Goal: Task Accomplishment & Management: Complete application form

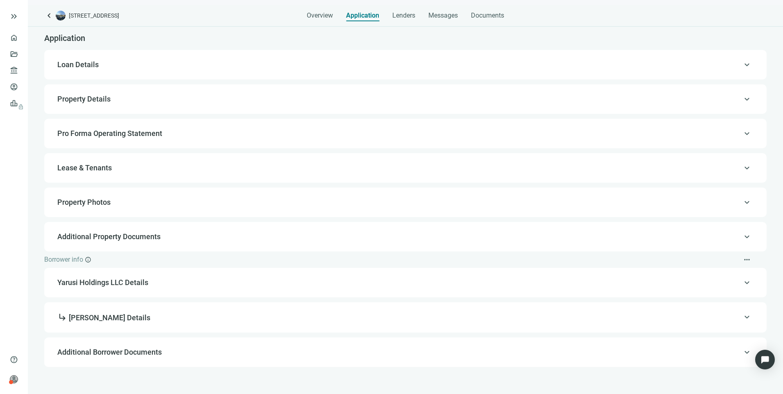
click at [84, 64] on span "Loan Details" at bounding box center [77, 64] width 41 height 9
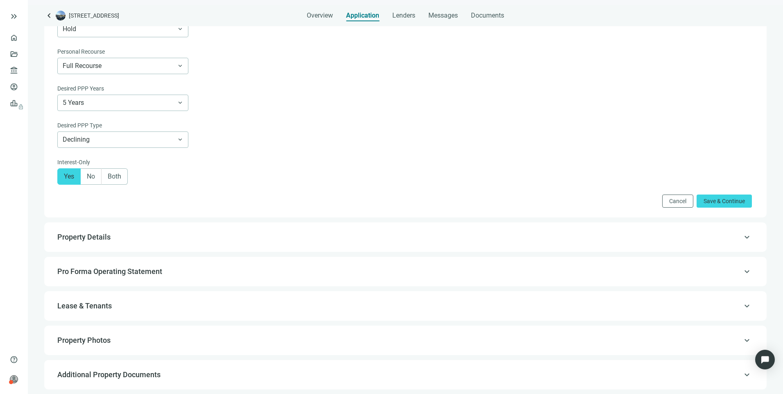
scroll to position [598, 0]
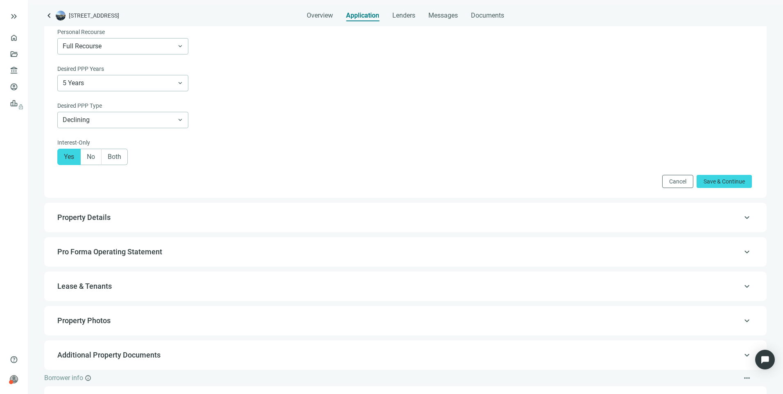
drag, startPoint x: 739, startPoint y: 228, endPoint x: 719, endPoint y: 226, distance: 20.1
click at [742, 218] on span "keyboard_arrow_up" at bounding box center [747, 218] width 10 height 0
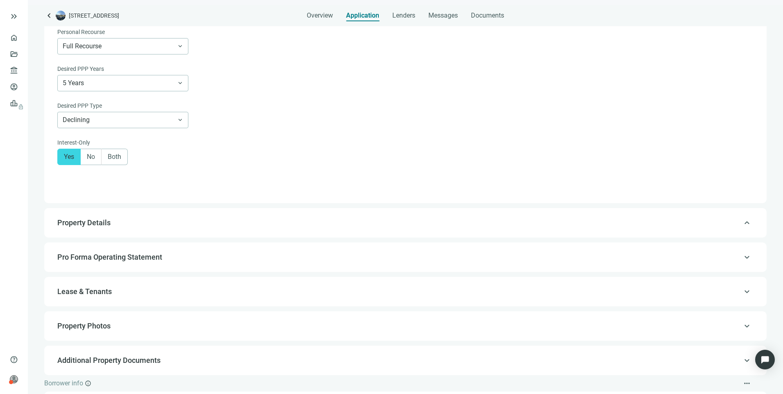
type input "**********"
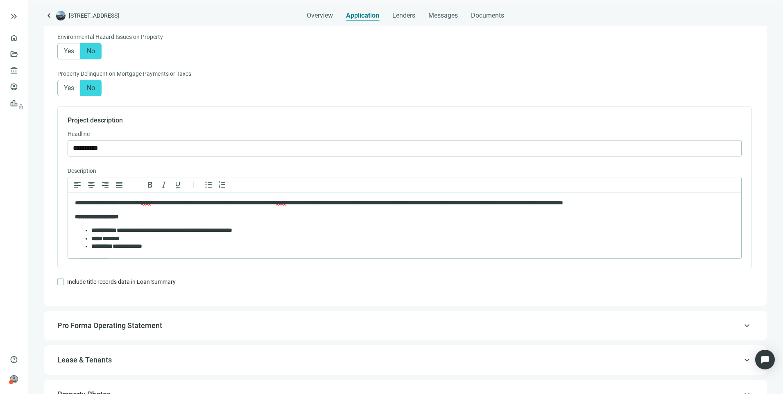
scroll to position [656, 0]
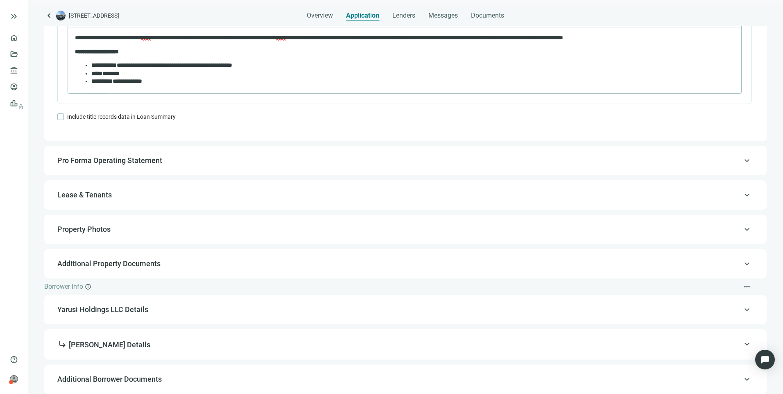
click at [742, 161] on span "keyboard_arrow_up" at bounding box center [747, 161] width 10 height 0
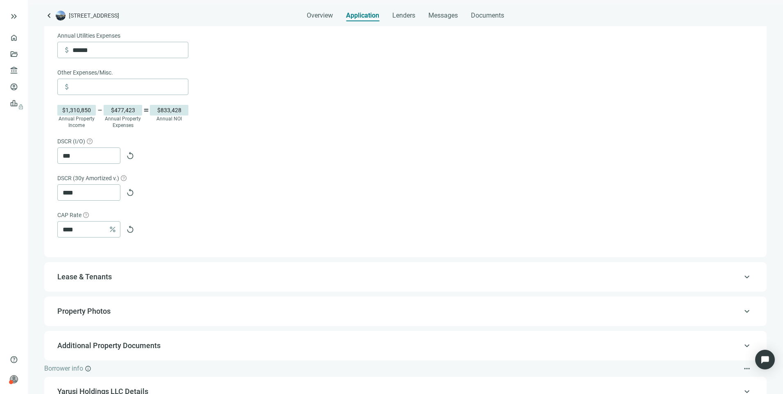
scroll to position [476, 0]
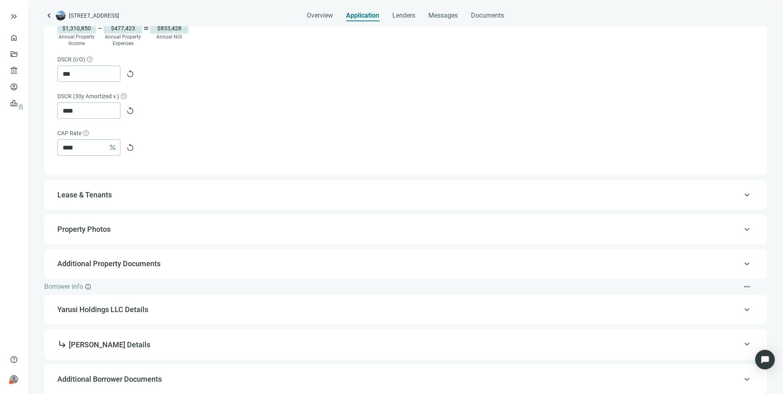
click at [742, 195] on span "keyboard_arrow_up" at bounding box center [747, 195] width 10 height 0
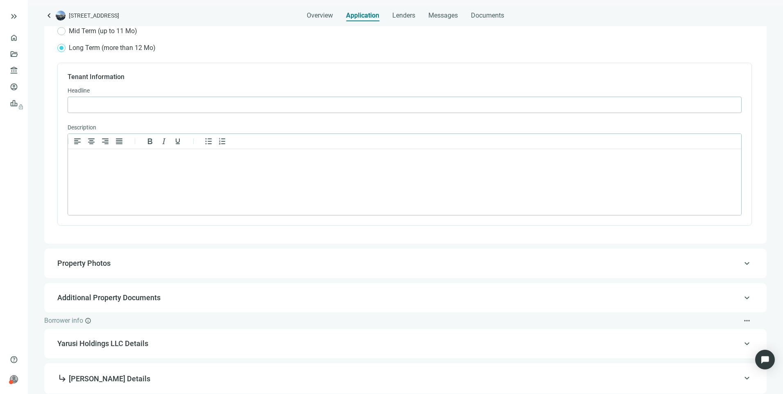
scroll to position [332, 0]
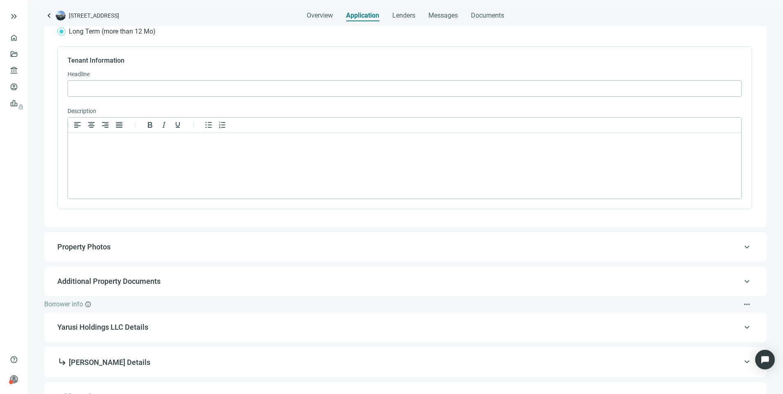
click at [742, 247] on span "keyboard_arrow_up" at bounding box center [747, 247] width 10 height 0
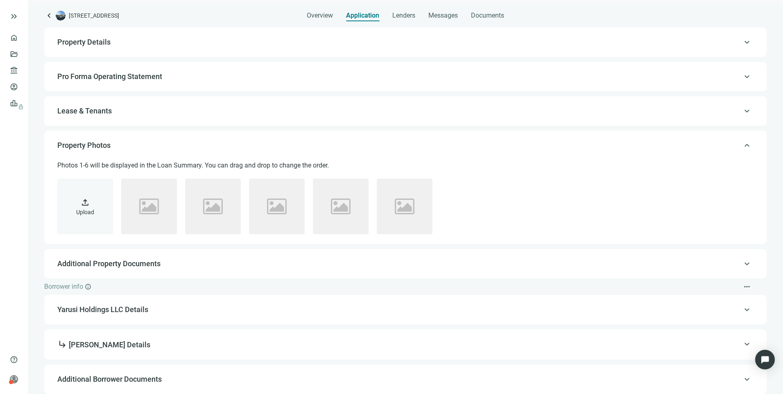
scroll to position [57, 0]
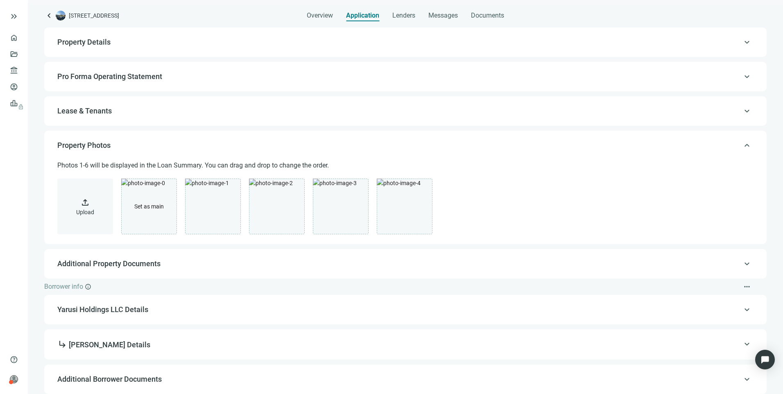
click at [742, 264] on span "keyboard_arrow_up" at bounding box center [747, 264] width 10 height 0
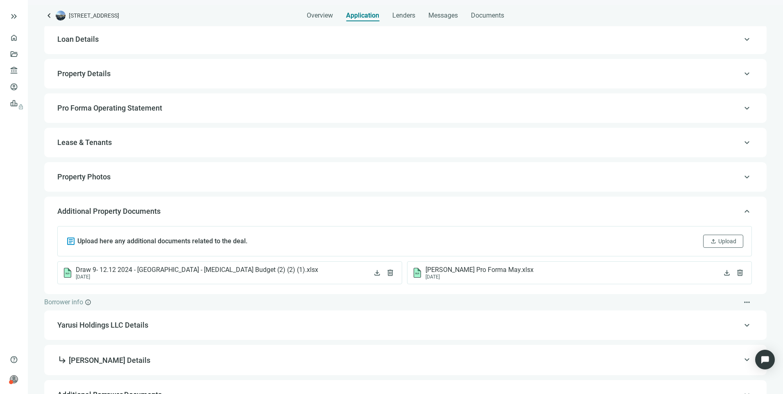
scroll to position [41, 0]
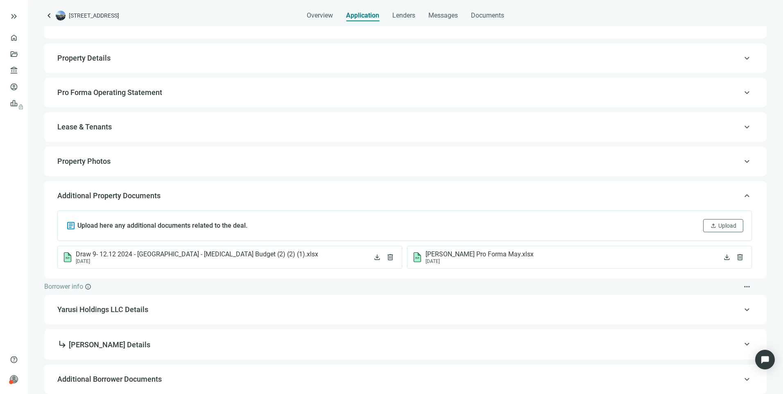
click at [742, 310] on span "keyboard_arrow_up" at bounding box center [747, 310] width 10 height 0
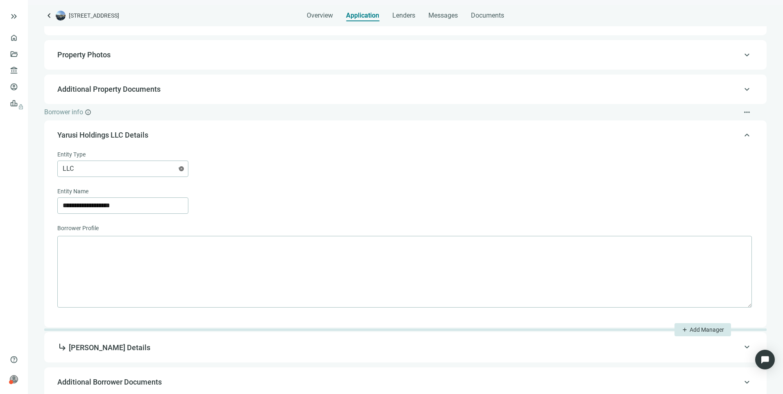
scroll to position [151, 0]
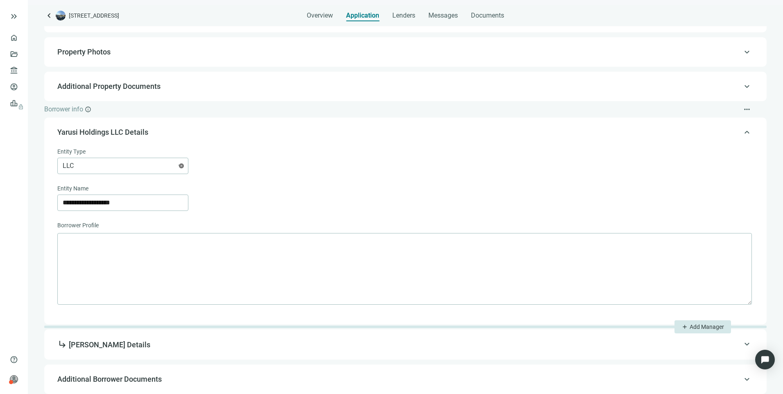
click at [742, 132] on span "keyboard_arrow_up" at bounding box center [747, 132] width 10 height 0
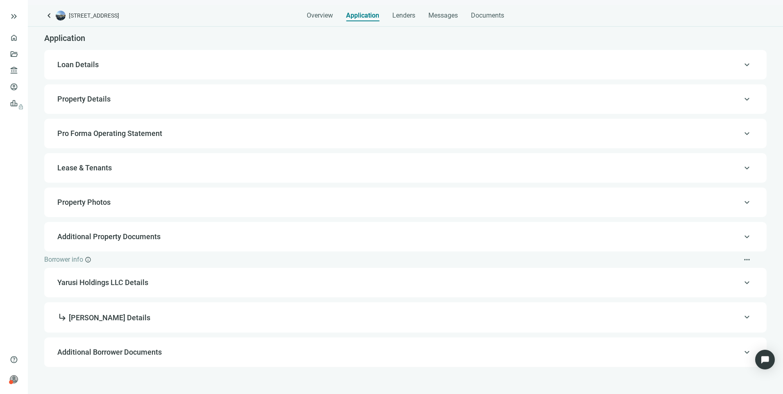
click at [745, 317] on span "keyboard_arrow_up" at bounding box center [747, 317] width 10 height 0
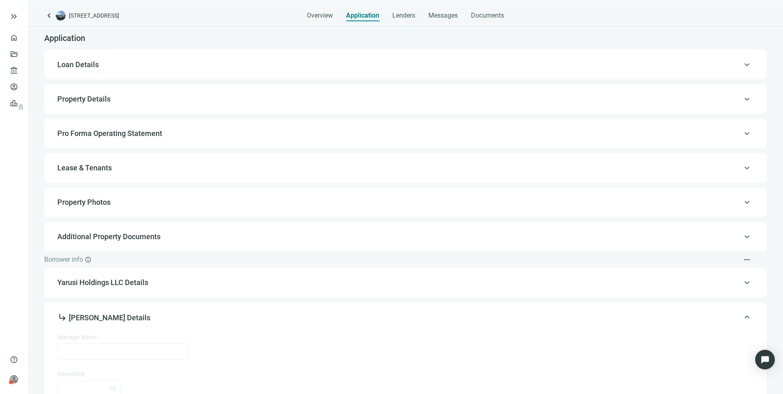
type input "**********"
type input "**"
type input "**********"
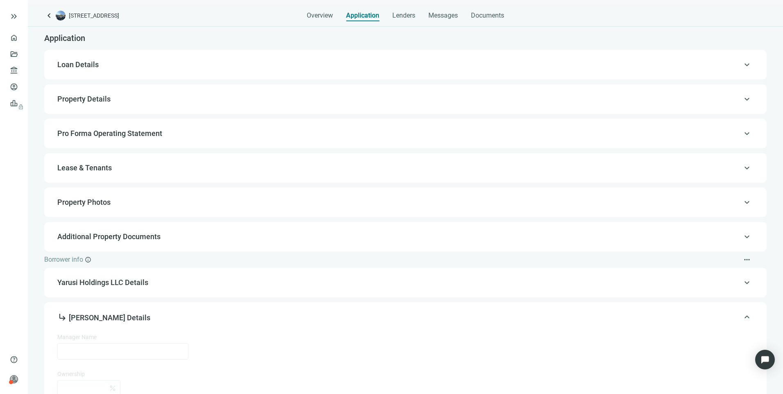
type input "*********"
type input "**********"
type input "*******"
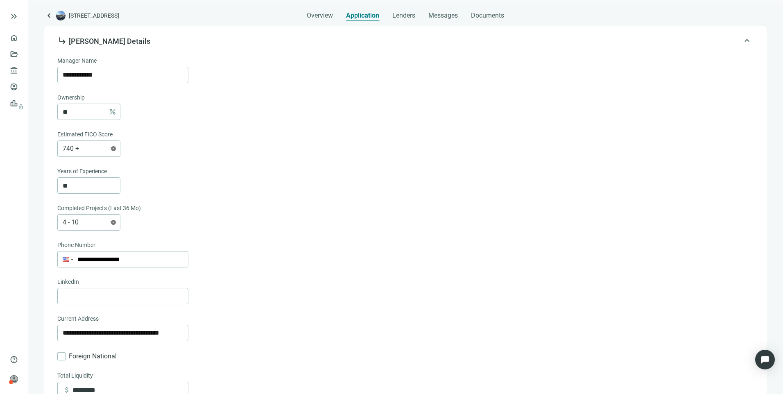
scroll to position [18, 0]
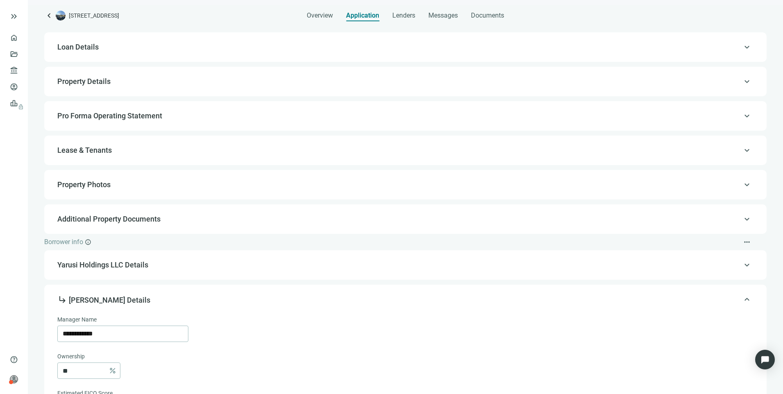
click at [304, 238] on div "Borrower info info more_horiz" at bounding box center [405, 242] width 723 height 16
click at [742, 300] on span "keyboard_arrow_up" at bounding box center [747, 300] width 10 height 0
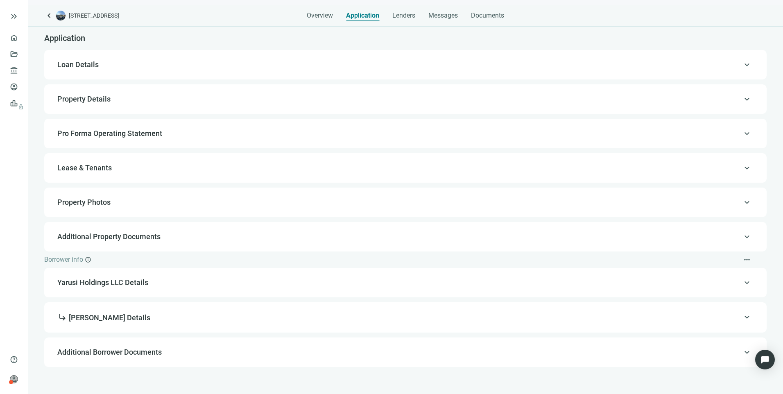
click at [738, 317] on span "subdirectory_arrow_right Jason Yarusi Details" at bounding box center [404, 317] width 695 height 11
type input "**********"
type input "**"
type input "**********"
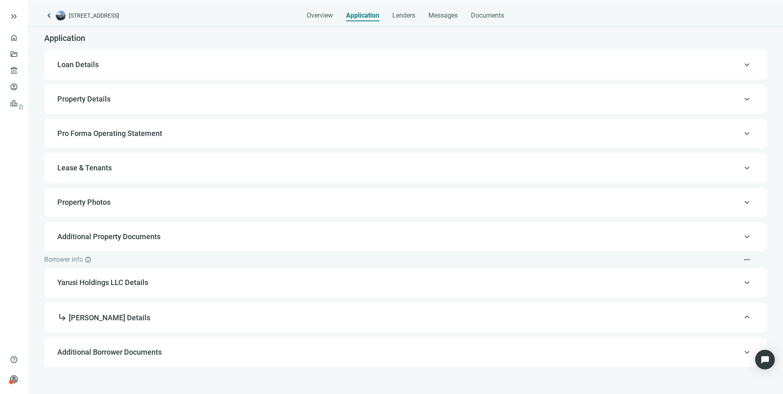
type input "**********"
type input "*********"
type input "**********"
type input "*******"
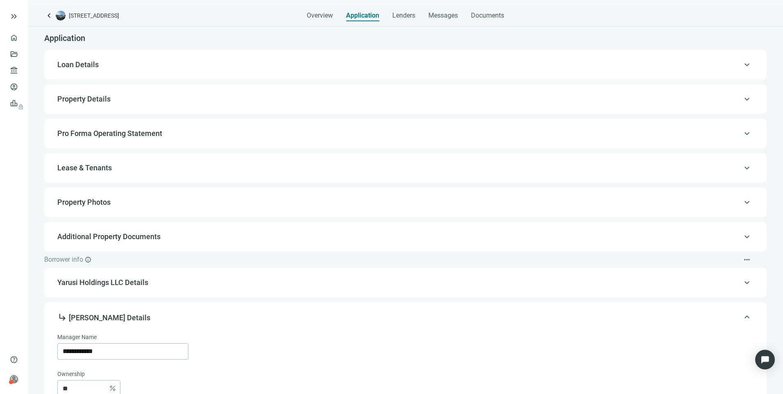
click at [742, 237] on span "keyboard_arrow_up" at bounding box center [747, 237] width 10 height 0
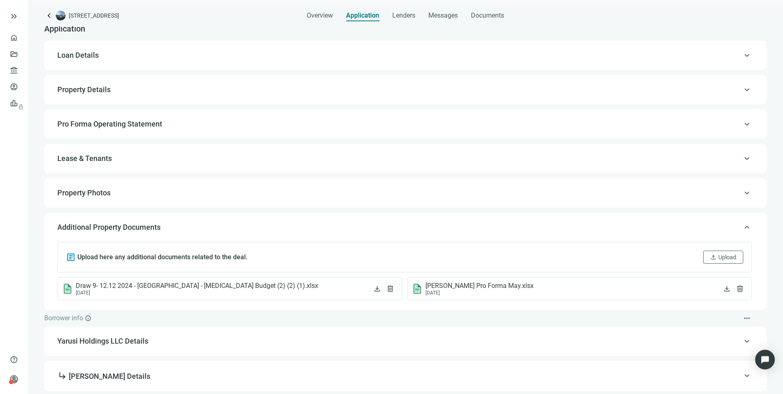
scroll to position [18, 0]
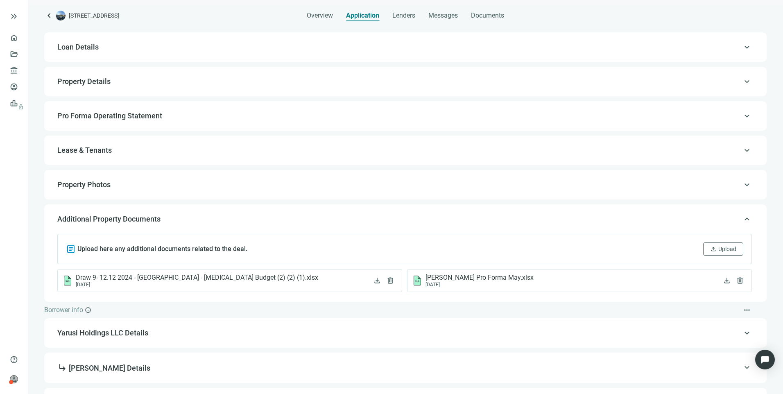
click at [742, 219] on span "keyboard_arrow_up" at bounding box center [747, 219] width 10 height 0
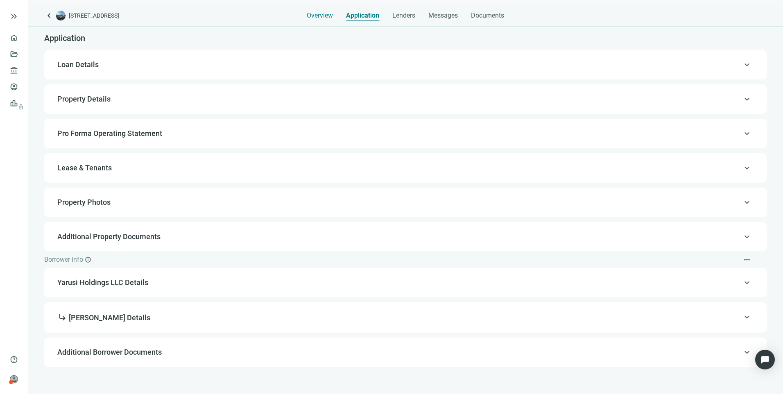
click at [314, 17] on span "Overview" at bounding box center [320, 15] width 26 height 8
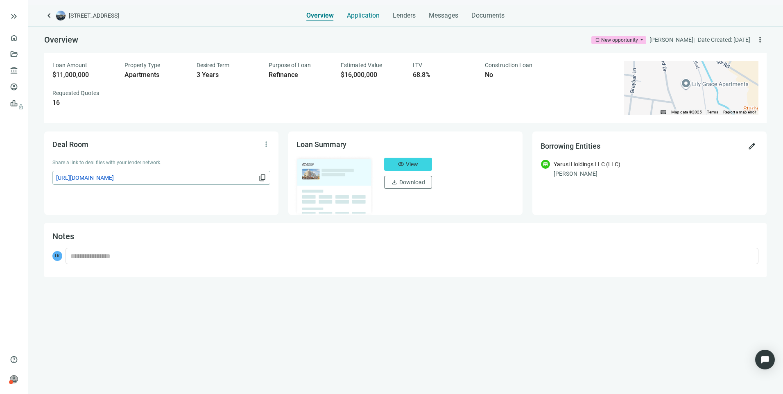
click at [365, 12] on span "Application" at bounding box center [363, 15] width 33 height 8
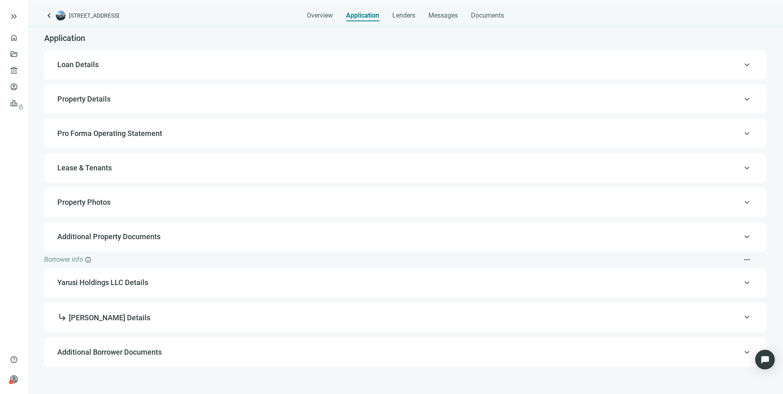
click at [742, 317] on span "keyboard_arrow_up" at bounding box center [747, 317] width 10 height 0
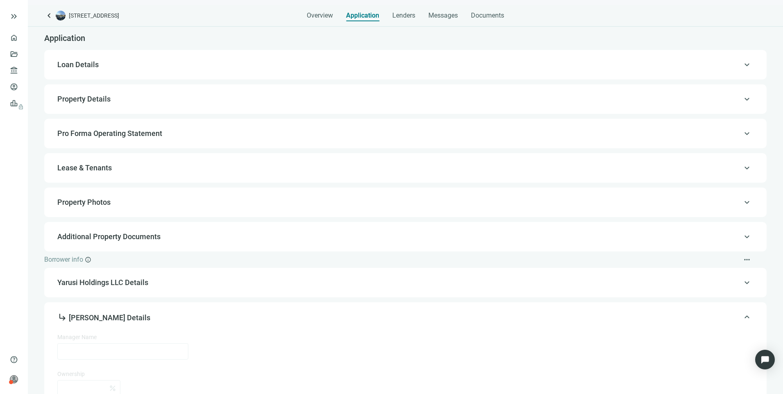
type input "**********"
type input "**"
type input "**********"
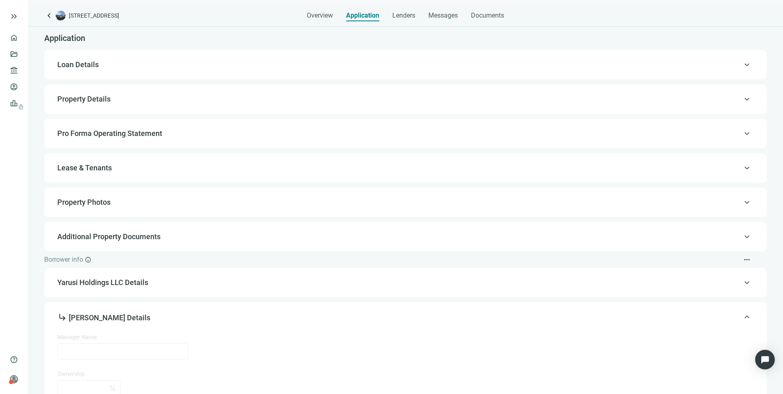
type input "*********"
type input "**********"
type input "*******"
click at [742, 168] on span "keyboard_arrow_up" at bounding box center [747, 168] width 10 height 0
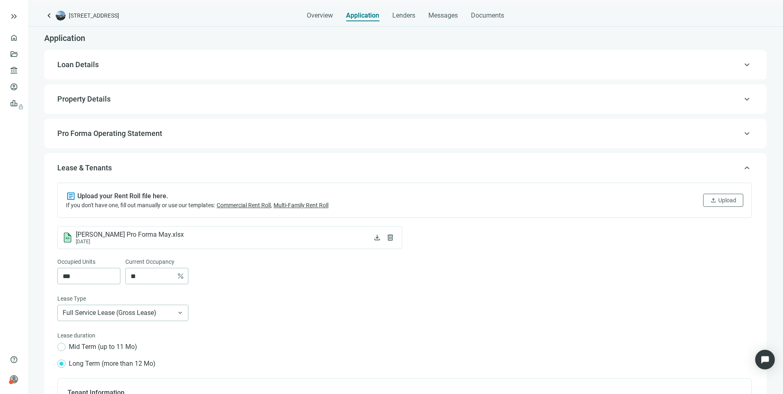
click at [89, 67] on span "Loan Details" at bounding box center [77, 64] width 41 height 9
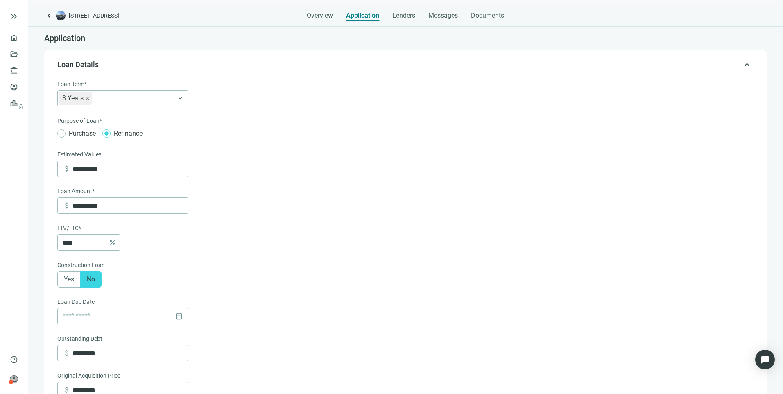
type input "**********"
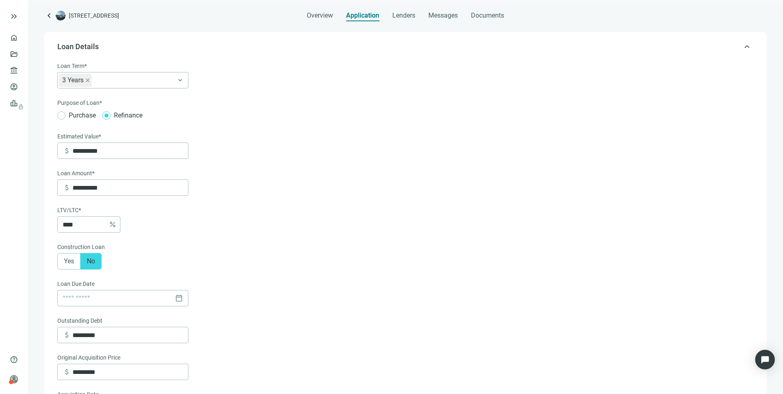
scroll to position [24, 0]
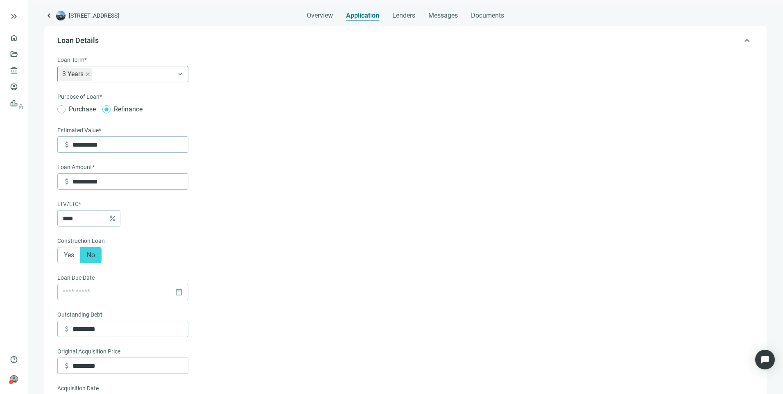
click at [112, 77] on div "3 Years" at bounding box center [118, 74] width 119 height 15
click at [112, 73] on div "3 Years" at bounding box center [118, 74] width 119 height 15
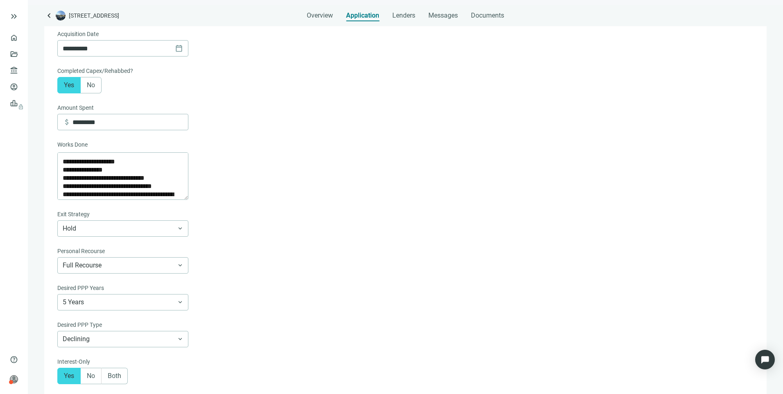
scroll to position [393, 0]
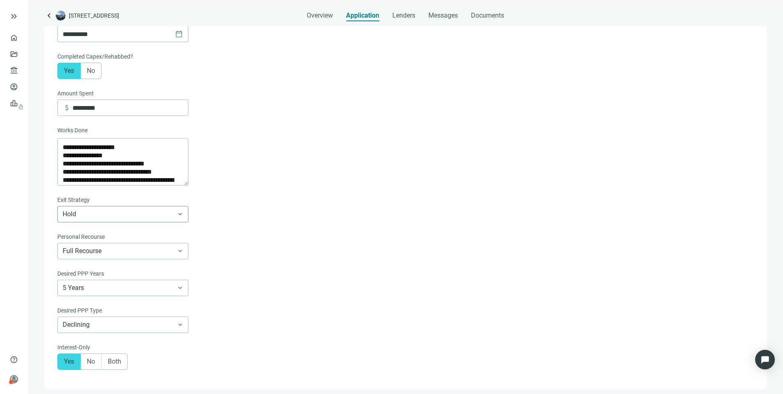
click at [152, 221] on span "Hold" at bounding box center [123, 215] width 120 height 16
click at [93, 216] on span "Hold" at bounding box center [123, 215] width 120 height 16
click at [137, 216] on span "Hold" at bounding box center [123, 215] width 120 height 16
click at [111, 215] on span "Hold" at bounding box center [123, 215] width 120 height 16
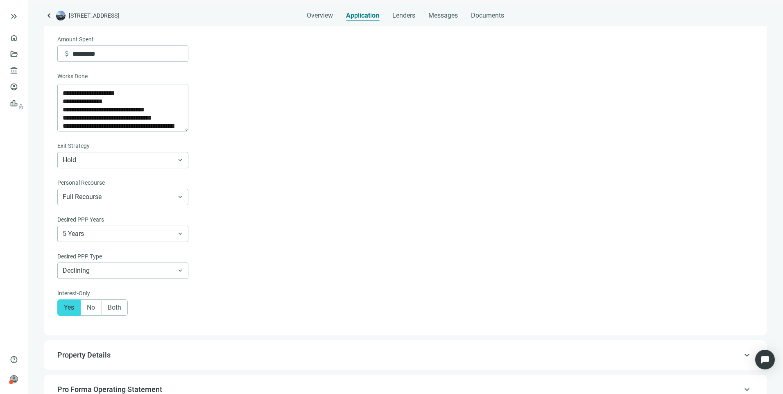
scroll to position [434, 0]
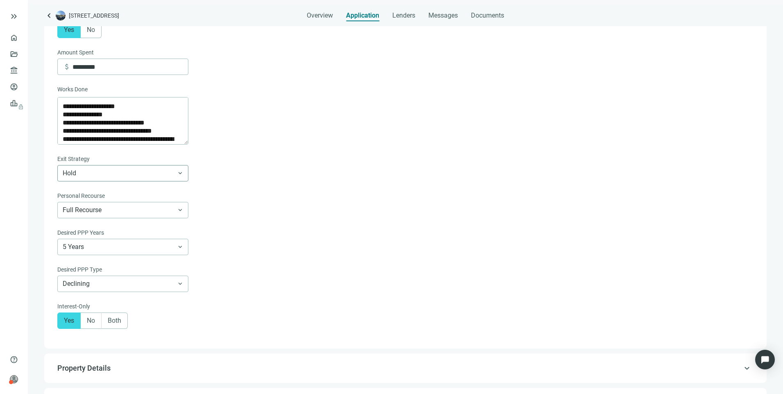
click at [94, 174] on span "Hold" at bounding box center [123, 174] width 120 height 16
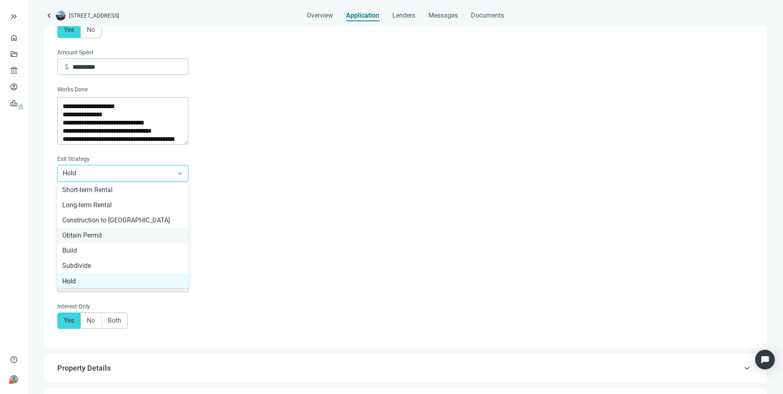
scroll to position [0, 0]
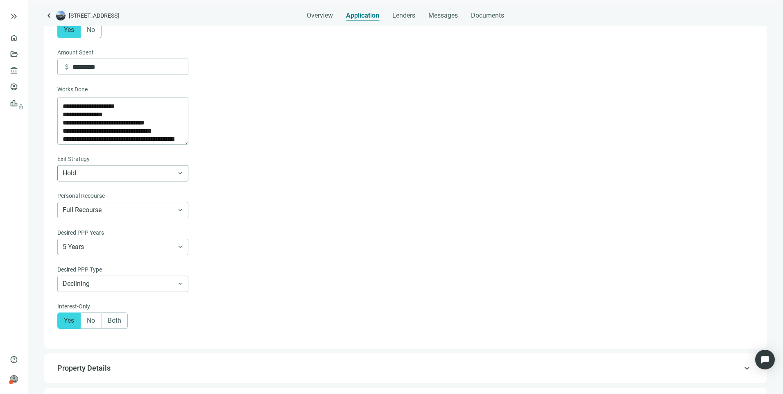
click at [170, 178] on span "Hold" at bounding box center [123, 174] width 120 height 16
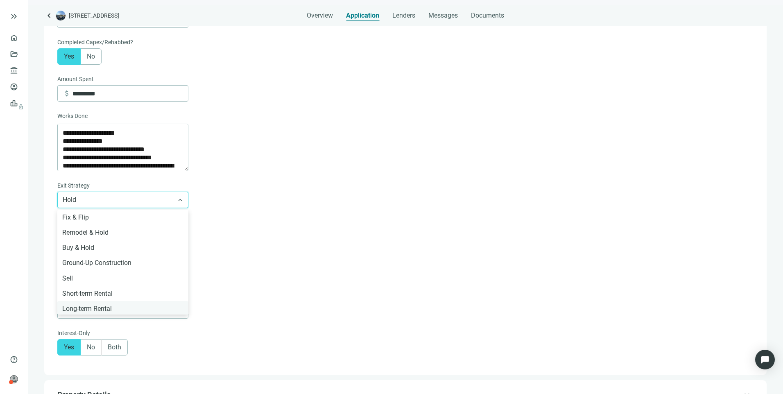
scroll to position [393, 0]
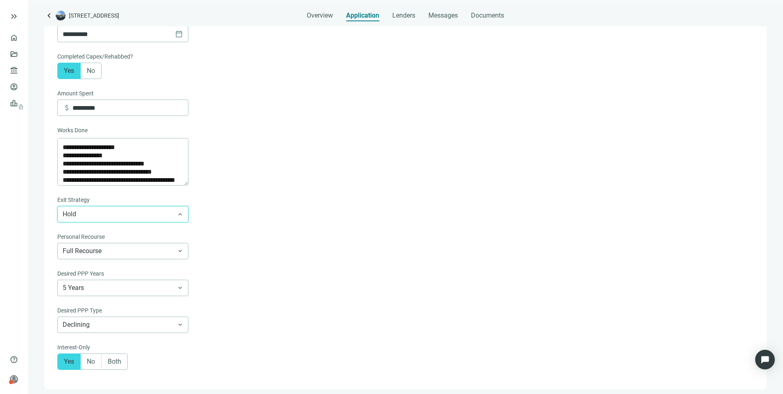
click at [112, 216] on span "Hold" at bounding box center [123, 215] width 120 height 16
click at [117, 218] on span "Hold" at bounding box center [123, 215] width 120 height 16
click at [136, 216] on span "Hold" at bounding box center [123, 215] width 120 height 16
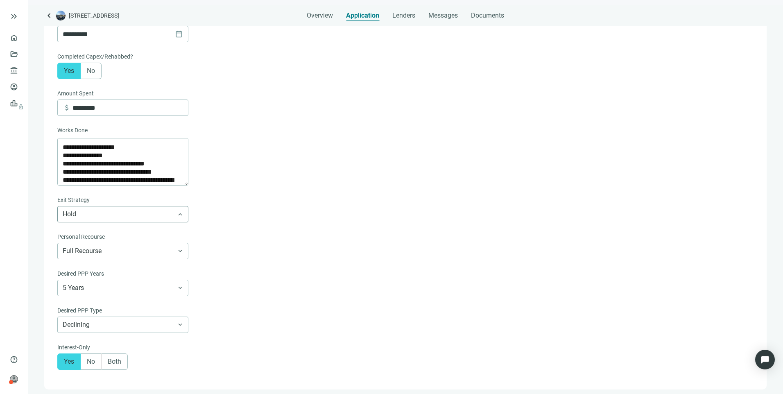
click at [169, 214] on span "Hold" at bounding box center [123, 215] width 120 height 16
click at [134, 219] on span "Hold" at bounding box center [123, 215] width 120 height 16
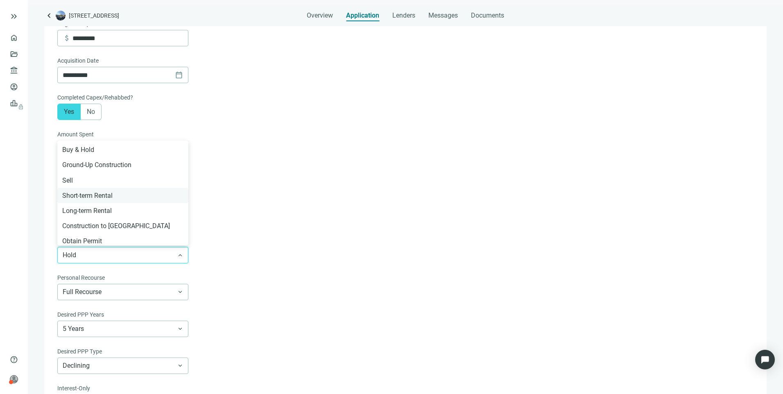
scroll to position [41, 0]
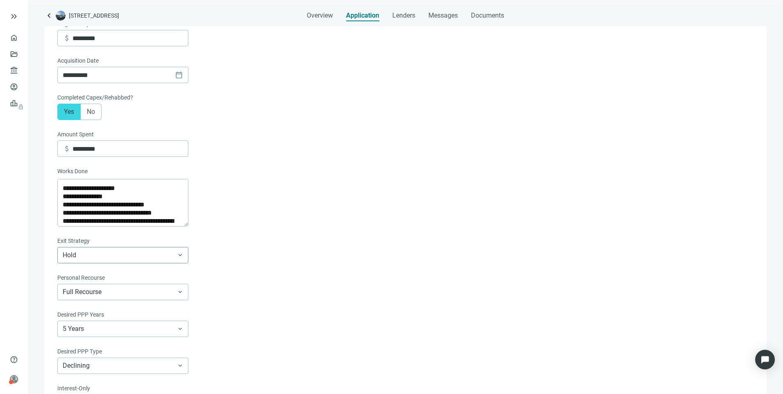
click at [120, 262] on span "Hold" at bounding box center [123, 255] width 120 height 16
click at [109, 261] on span "Hold" at bounding box center [123, 255] width 120 height 16
click at [122, 257] on span "Hold" at bounding box center [123, 255] width 120 height 16
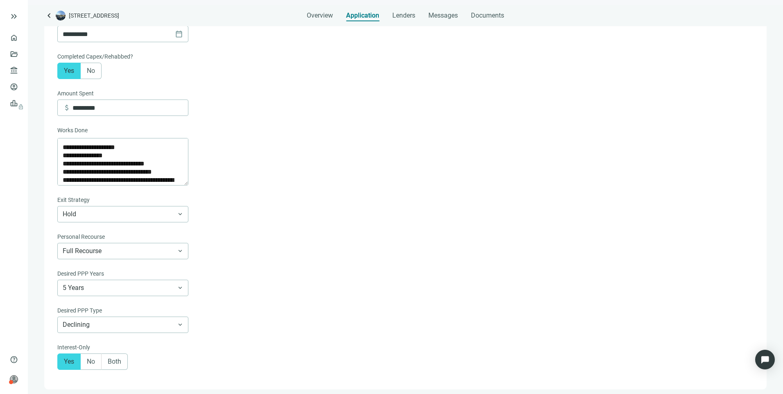
scroll to position [434, 0]
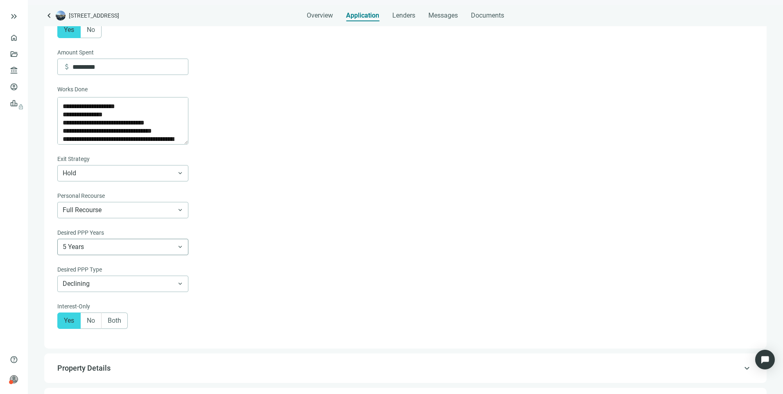
click at [159, 249] on span "5 Years" at bounding box center [123, 247] width 120 height 16
click at [159, 292] on span "Declining" at bounding box center [123, 284] width 120 height 16
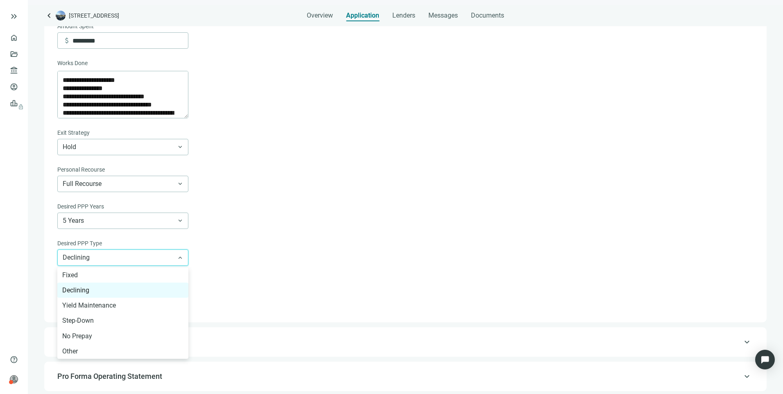
scroll to position [475, 0]
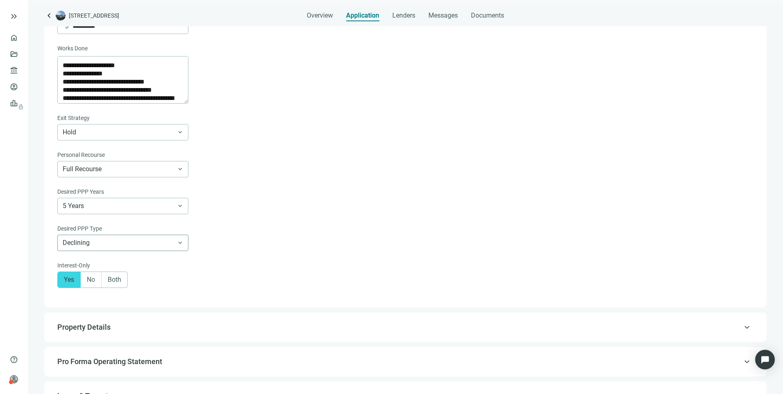
click at [116, 245] on span "Declining" at bounding box center [123, 243] width 120 height 16
click at [132, 245] on span "Declining" at bounding box center [123, 243] width 120 height 16
click at [89, 244] on span "Declining" at bounding box center [123, 243] width 120 height 16
click at [165, 251] on span "Declining" at bounding box center [123, 243] width 120 height 16
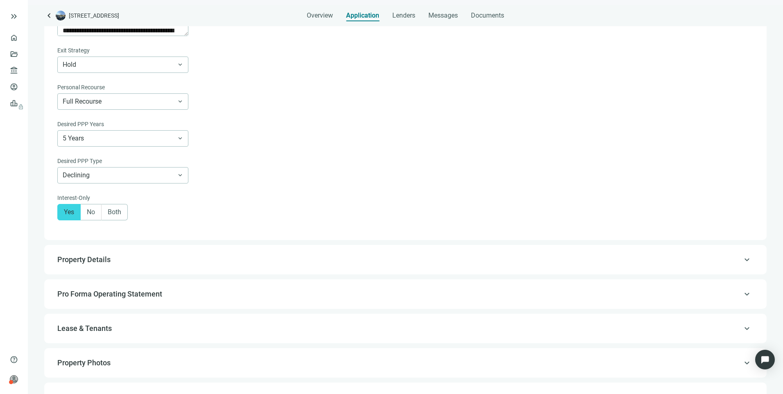
scroll to position [557, 0]
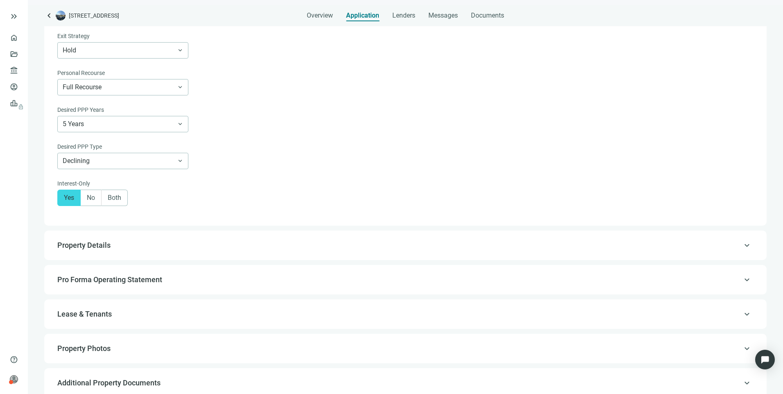
drag, startPoint x: 742, startPoint y: 251, endPoint x: 226, endPoint y: 232, distance: 517.0
click at [742, 245] on span "keyboard_arrow_up" at bounding box center [747, 245] width 10 height 0
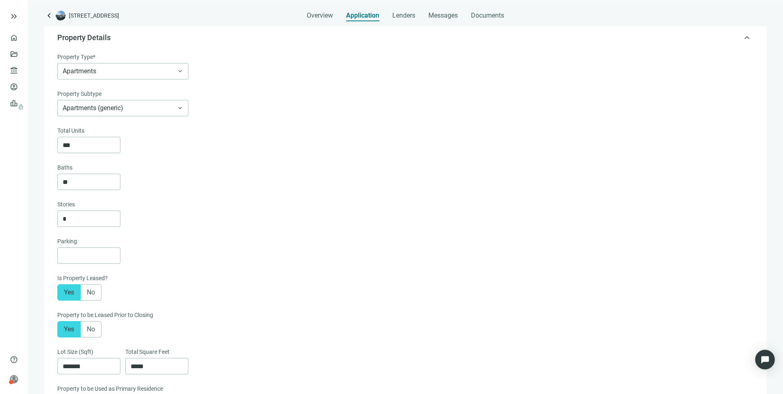
scroll to position [59, 0]
click at [112, 76] on span "Apartments" at bounding box center [123, 74] width 120 height 16
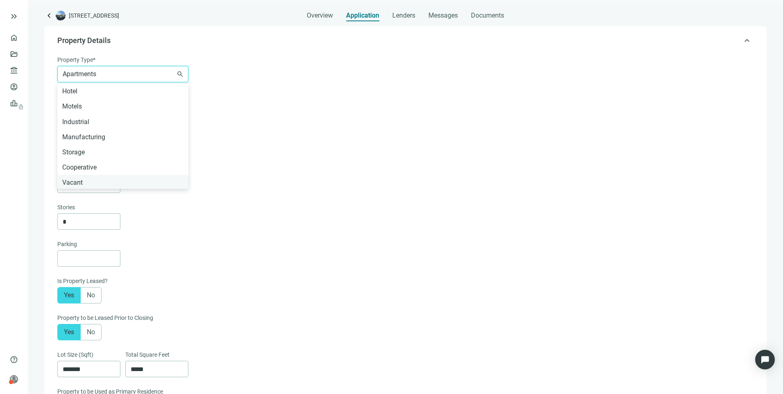
scroll to position [0, 0]
click at [127, 75] on span "Apartments" at bounding box center [123, 74] width 120 height 16
click at [330, 143] on div "***" at bounding box center [404, 148] width 695 height 16
click at [120, 116] on span "Apartments (generic)" at bounding box center [123, 111] width 120 height 16
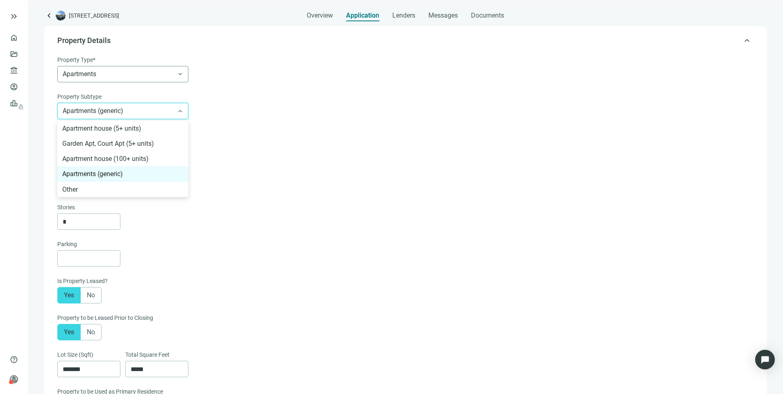
click at [142, 68] on span "Apartments" at bounding box center [123, 74] width 120 height 16
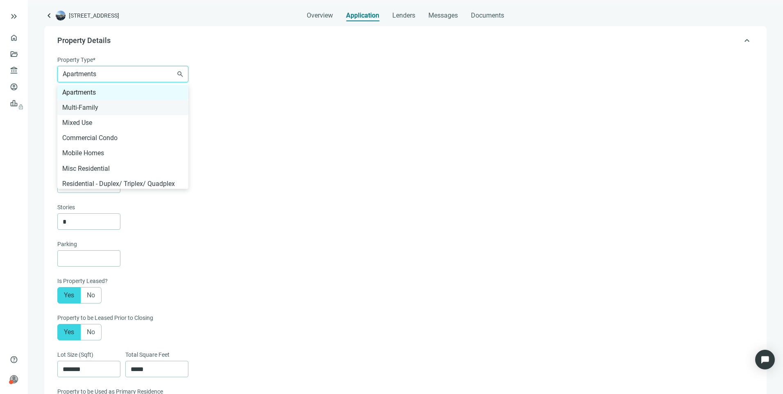
click at [94, 104] on div "Multi-Family" at bounding box center [122, 107] width 121 height 10
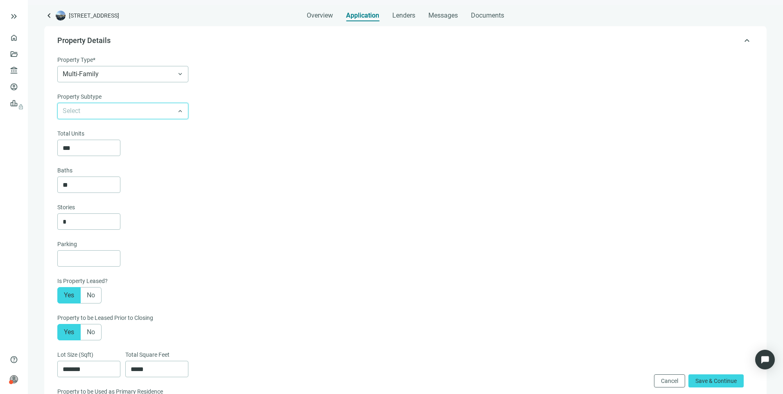
click at [149, 104] on input "search" at bounding box center [119, 111] width 113 height 16
click at [151, 73] on span "Multi-Family" at bounding box center [123, 74] width 120 height 16
click at [250, 101] on div "Property Subtype" at bounding box center [404, 97] width 695 height 11
click at [148, 79] on span "Multi-Family" at bounding box center [123, 74] width 120 height 16
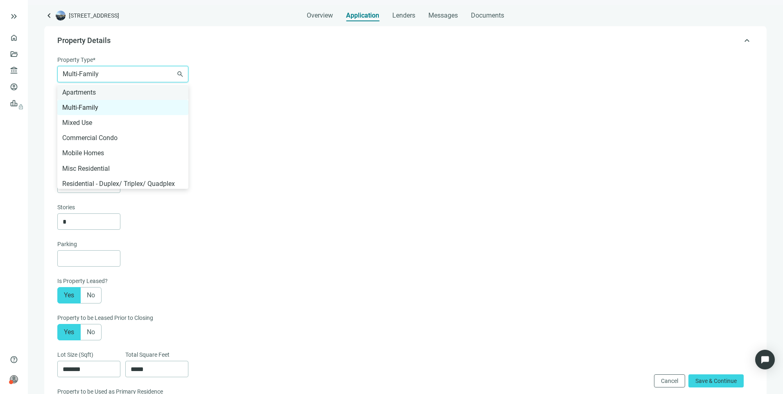
click at [106, 90] on div "Apartments" at bounding box center [122, 92] width 121 height 10
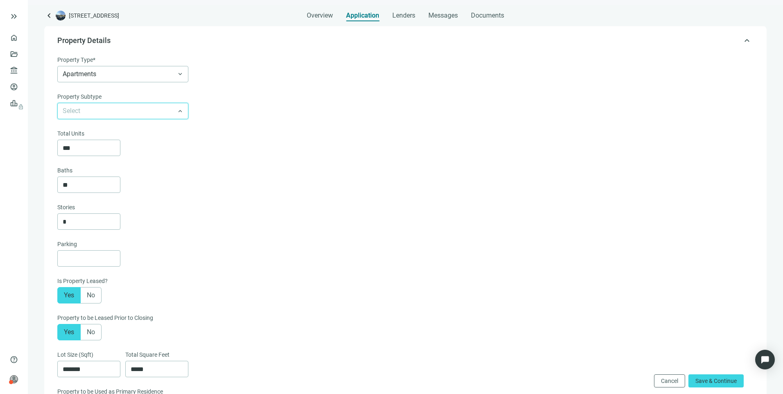
click at [116, 106] on input "search" at bounding box center [119, 111] width 113 height 16
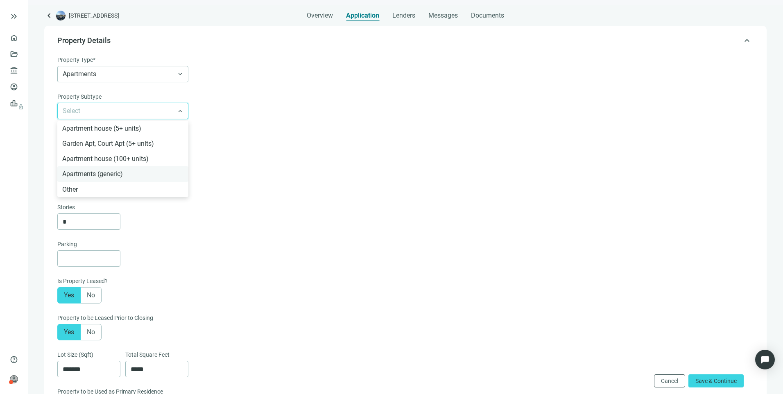
click at [104, 174] on div "Apartments (generic)" at bounding box center [122, 174] width 121 height 10
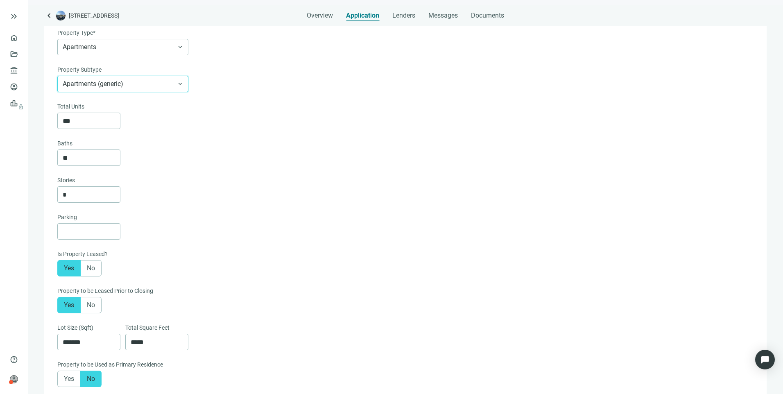
scroll to position [100, 0]
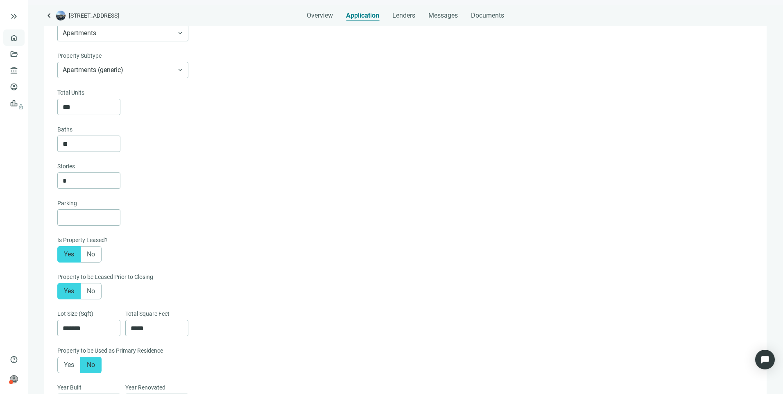
click at [20, 41] on link "Overview" at bounding box center [32, 37] width 24 height 7
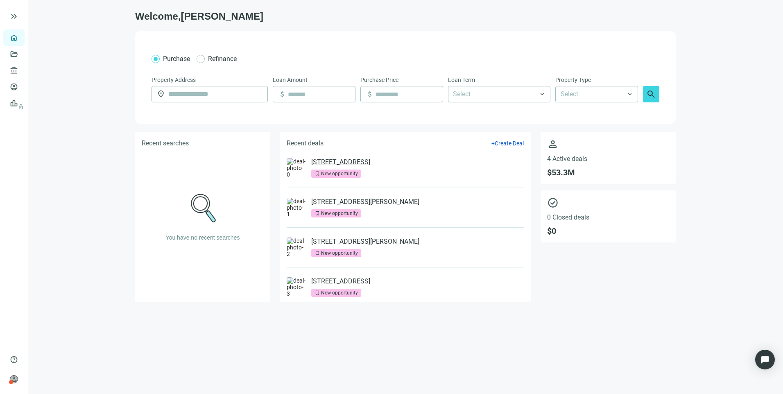
click at [326, 160] on link "[STREET_ADDRESS]" at bounding box center [340, 162] width 59 height 8
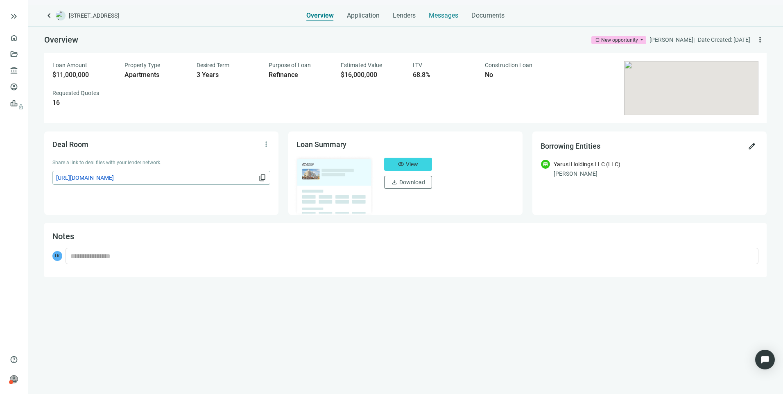
click at [438, 14] on span "Messages" at bounding box center [444, 15] width 30 height 8
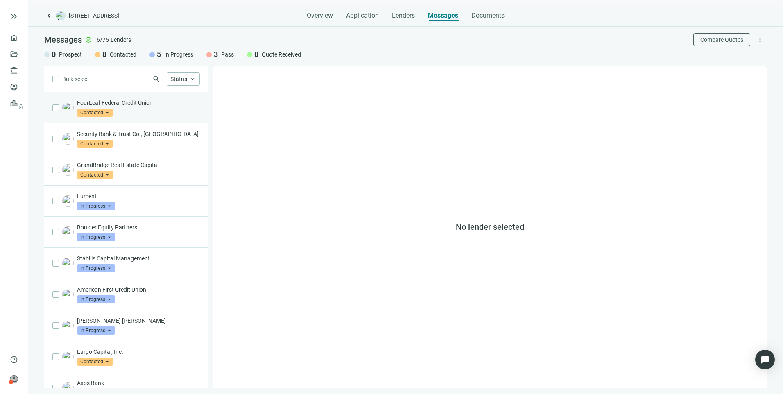
click at [141, 111] on div "FourLeaf Federal Credit Union Contacted arrow_drop_down" at bounding box center [138, 108] width 123 height 18
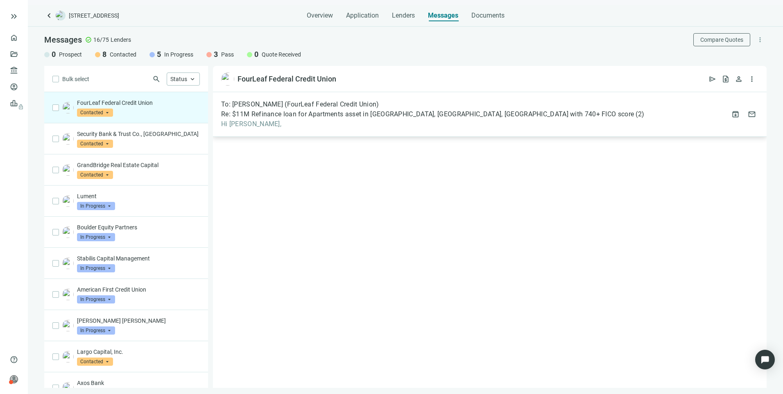
click at [376, 120] on span "Hi [PERSON_NAME]," at bounding box center [432, 124] width 423 height 8
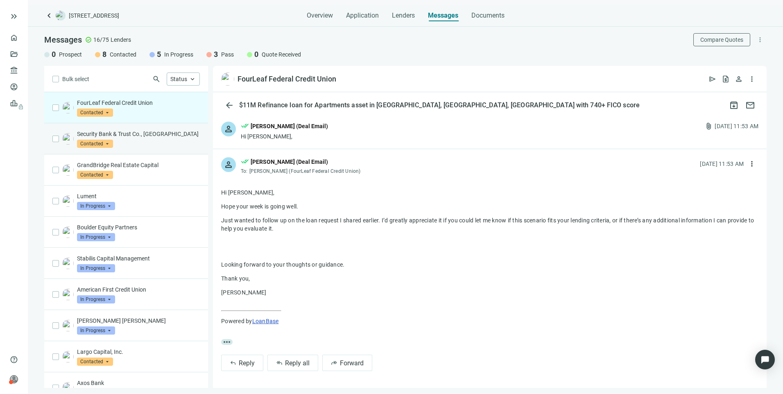
click at [127, 137] on p "Security Bank & Trust Co., [GEOGRAPHIC_DATA]" at bounding box center [138, 134] width 123 height 8
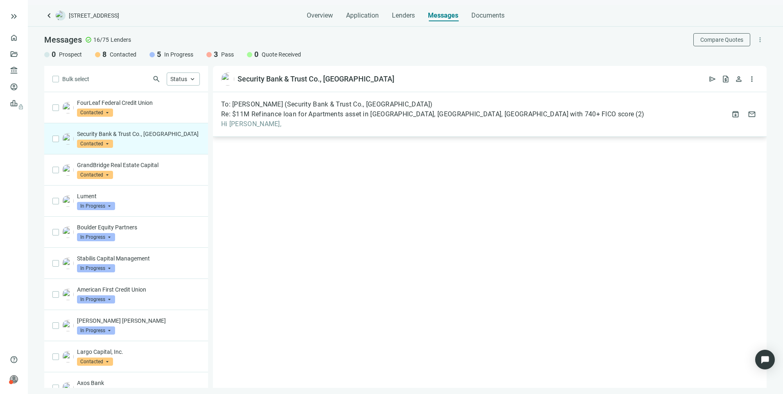
click at [280, 130] on div "To: Jon Dahlke (Security Bank & Trust Co., MN) Re: $11M Refinance loan for Apar…" at bounding box center [490, 114] width 554 height 45
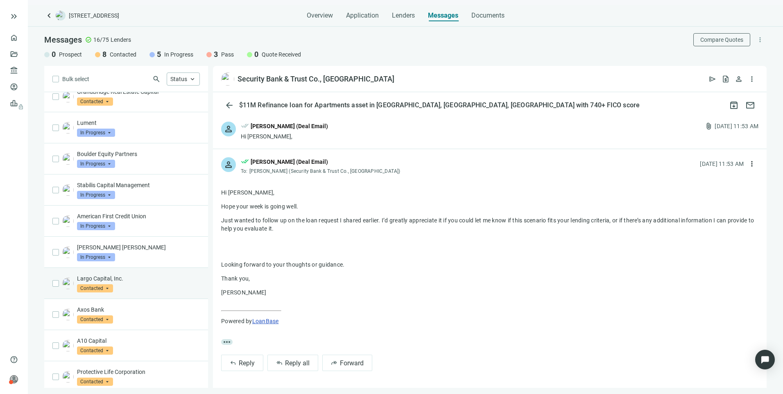
scroll to position [202, 0]
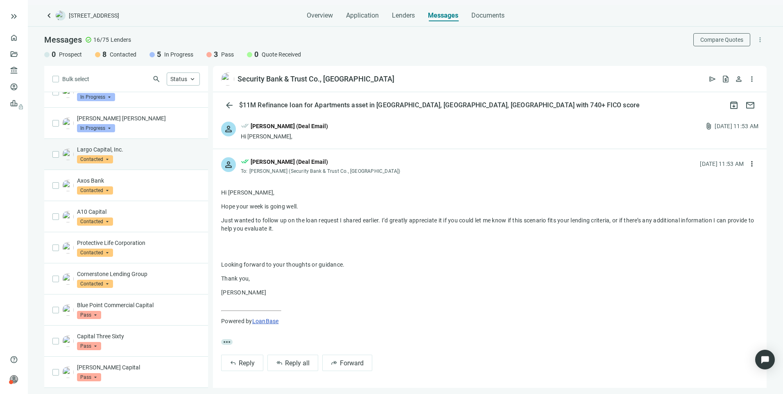
click at [142, 163] on div "Largo Capital, Inc. Contacted arrow_drop_down" at bounding box center [126, 154] width 164 height 31
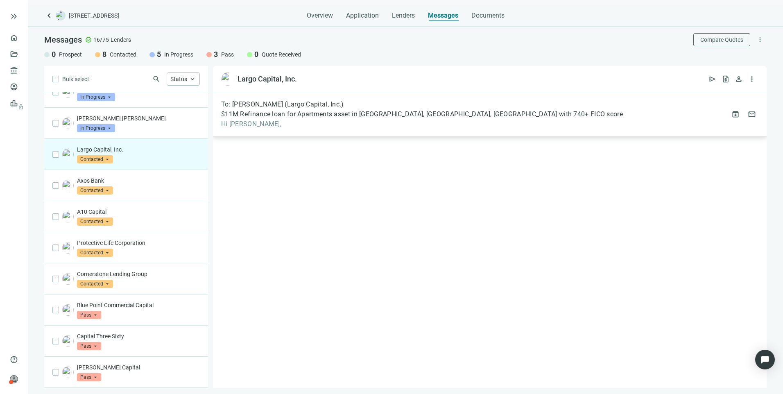
click at [399, 117] on span "$11M Refinance loan for Apartments asset in [GEOGRAPHIC_DATA], [GEOGRAPHIC_DATA…" at bounding box center [422, 114] width 402 height 8
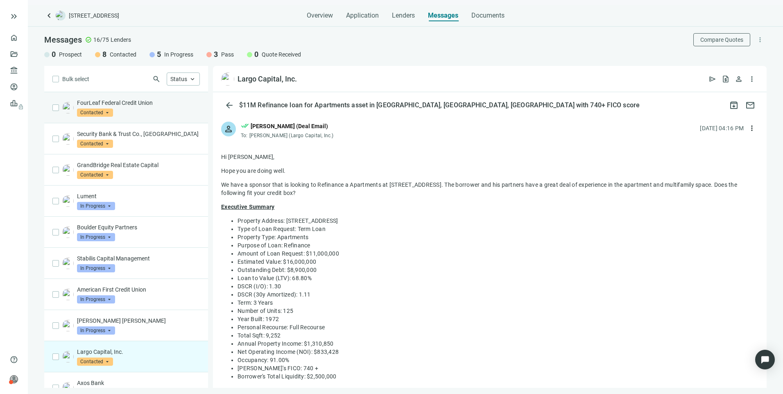
click at [135, 108] on div "FourLeaf Federal Credit Union Contacted arrow_drop_down" at bounding box center [138, 108] width 123 height 18
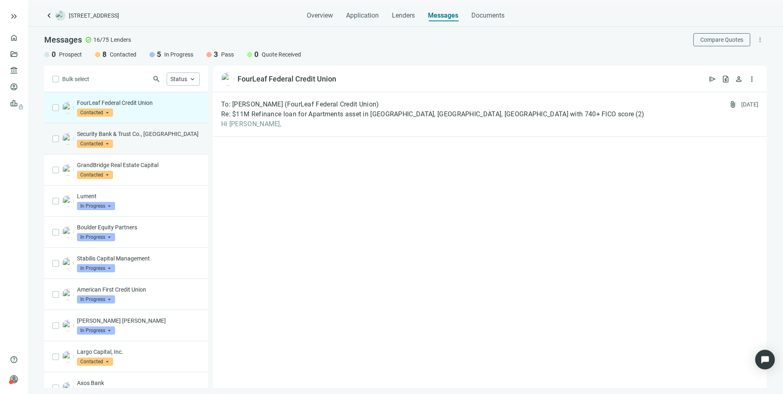
click at [151, 146] on div "Security Bank & Trust Co., [GEOGRAPHIC_DATA] Contacted arrow_drop_down" at bounding box center [138, 139] width 123 height 18
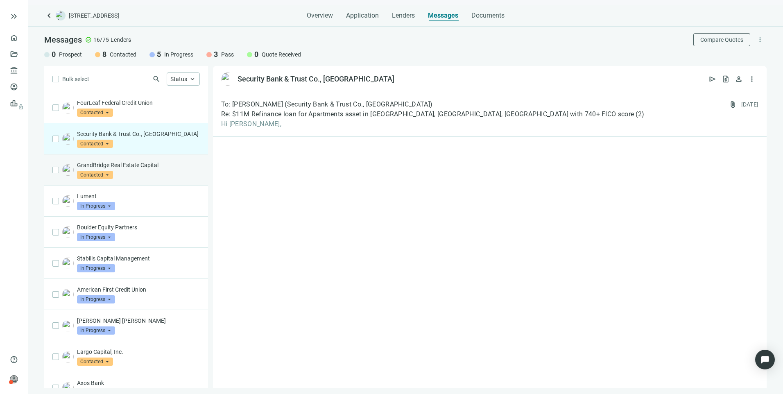
click at [152, 168] on p "GrandBridge Real Estate Capital" at bounding box center [138, 165] width 123 height 8
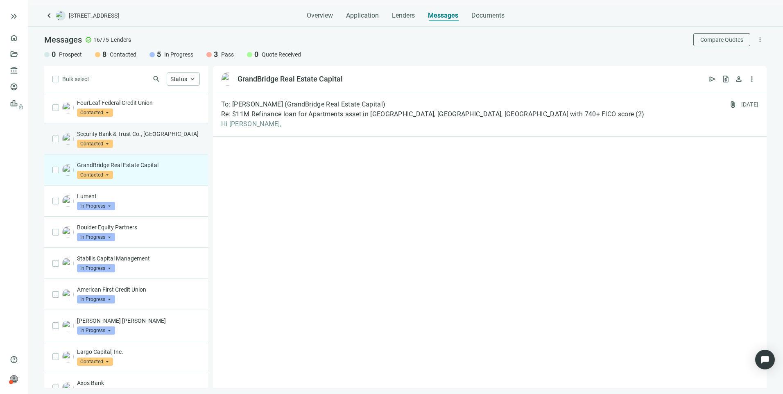
click at [150, 142] on div "Security Bank & Trust Co., [GEOGRAPHIC_DATA] Contacted arrow_drop_down" at bounding box center [138, 139] width 123 height 18
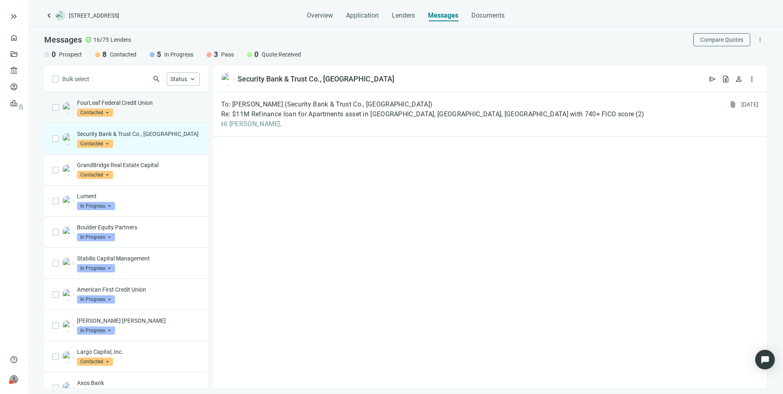
click at [150, 111] on div "FourLeaf Federal Credit Union Contacted arrow_drop_down" at bounding box center [138, 108] width 123 height 18
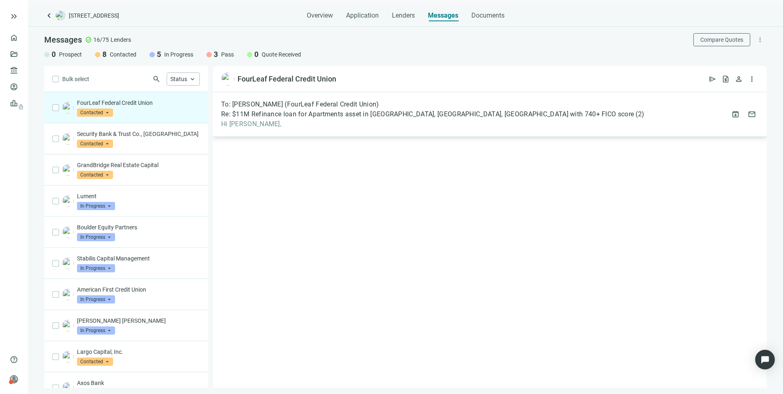
click at [320, 121] on span "Hi [PERSON_NAME]," at bounding box center [432, 124] width 423 height 8
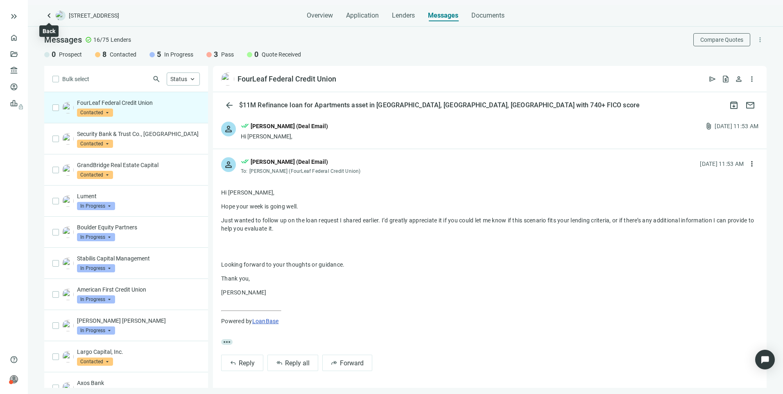
click at [44, 14] on span "keyboard_arrow_left" at bounding box center [49, 16] width 10 height 10
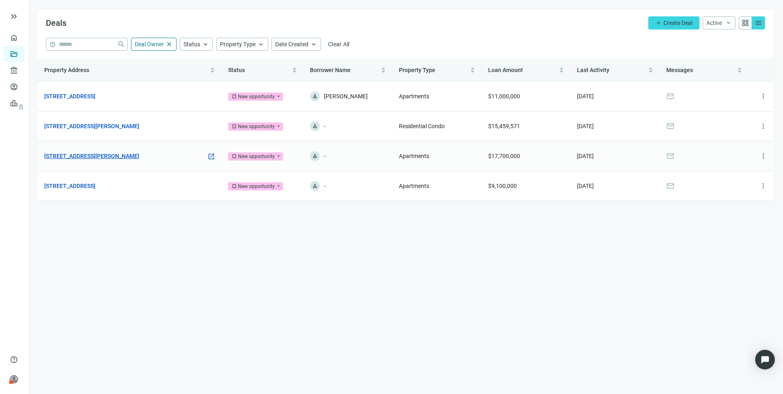
click at [98, 155] on link "[STREET_ADDRESS][PERSON_NAME]" at bounding box center [91, 156] width 95 height 9
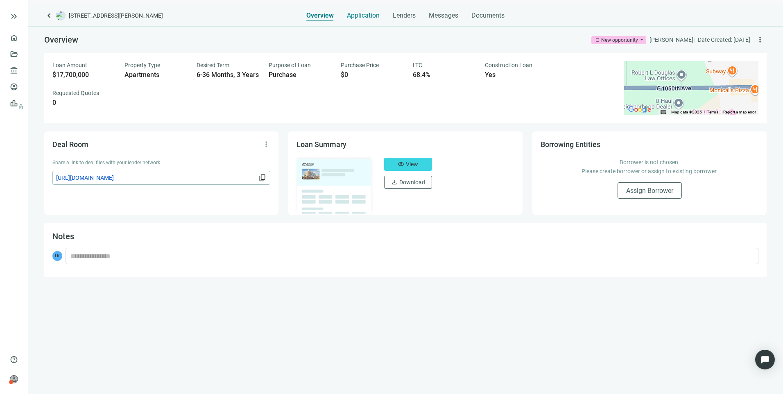
click at [361, 17] on span "Application" at bounding box center [363, 15] width 33 height 8
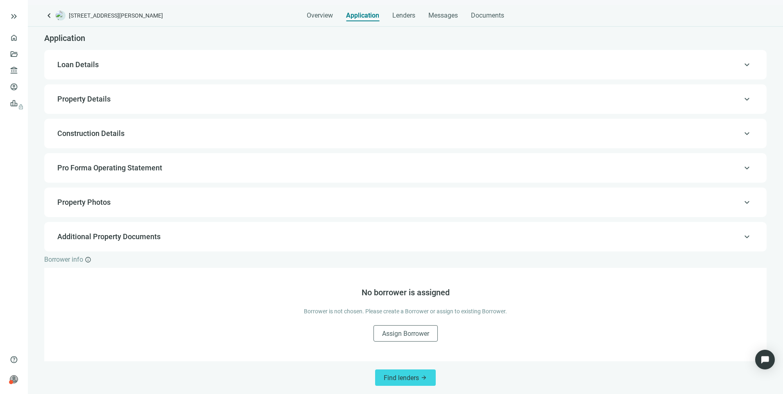
click at [742, 65] on span "keyboard_arrow_up" at bounding box center [747, 65] width 10 height 0
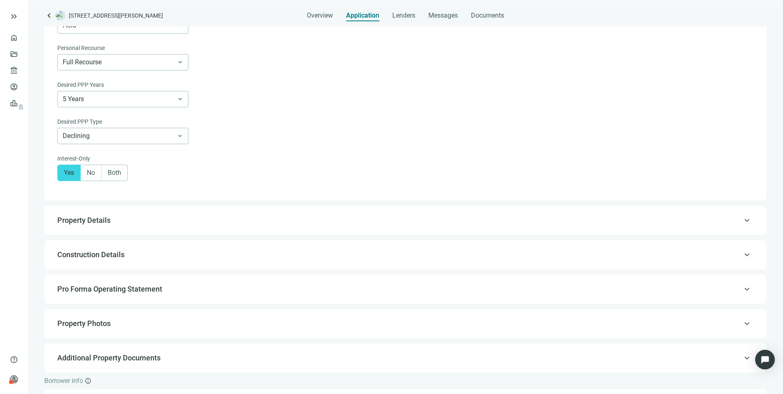
scroll to position [451, 0]
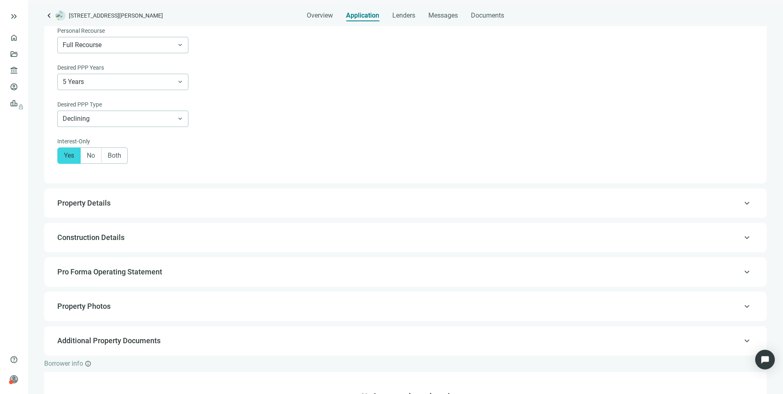
click at [742, 238] on span "keyboard_arrow_up" at bounding box center [747, 238] width 10 height 0
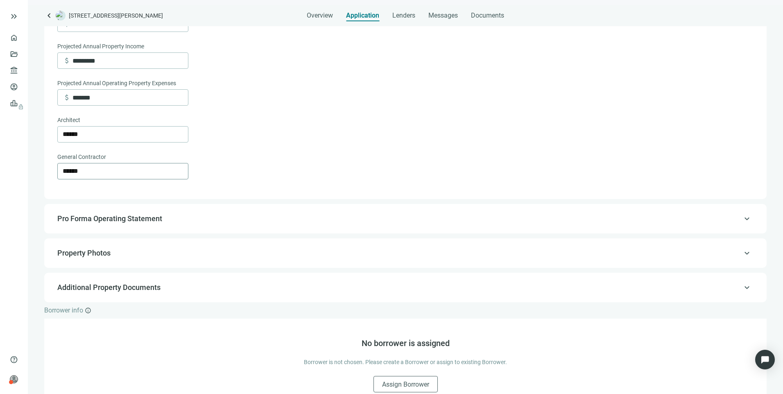
scroll to position [345, 0]
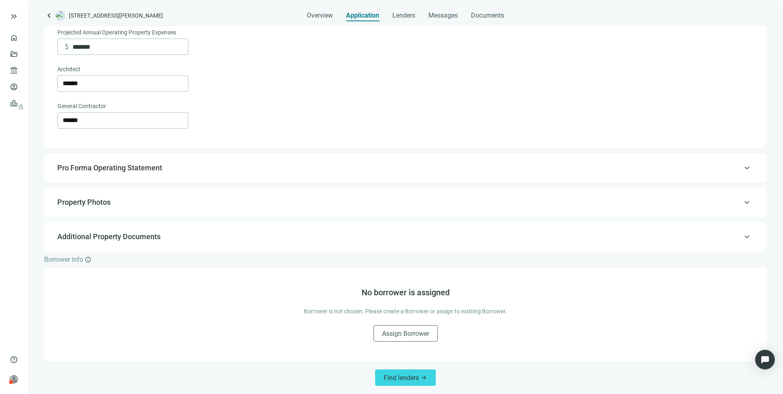
click at [742, 168] on span "keyboard_arrow_up" at bounding box center [747, 168] width 10 height 0
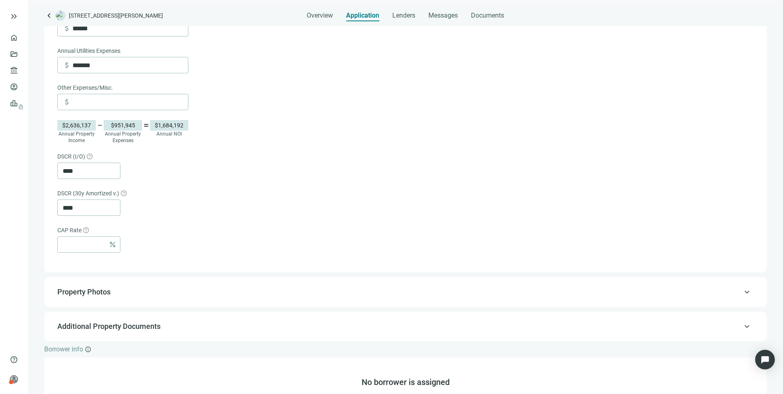
scroll to position [455, 0]
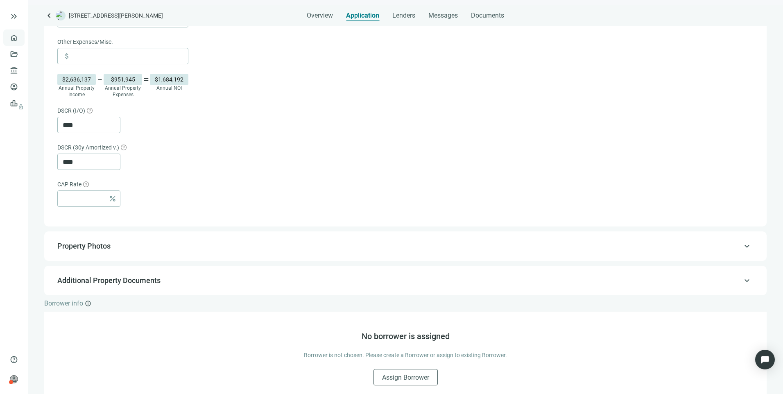
click at [20, 34] on link "Overview" at bounding box center [32, 37] width 24 height 7
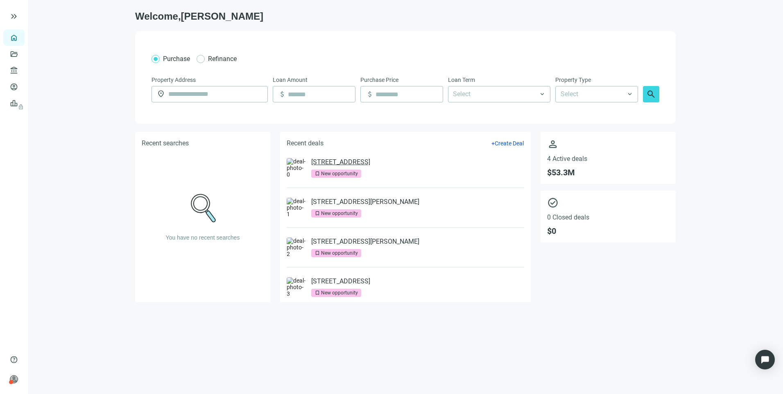
click at [343, 163] on link "[STREET_ADDRESS]" at bounding box center [340, 162] width 59 height 8
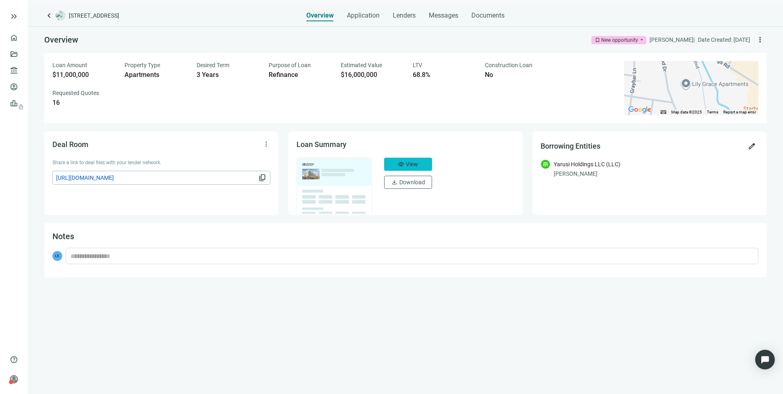
click at [426, 162] on button "visibility View" at bounding box center [408, 164] width 48 height 13
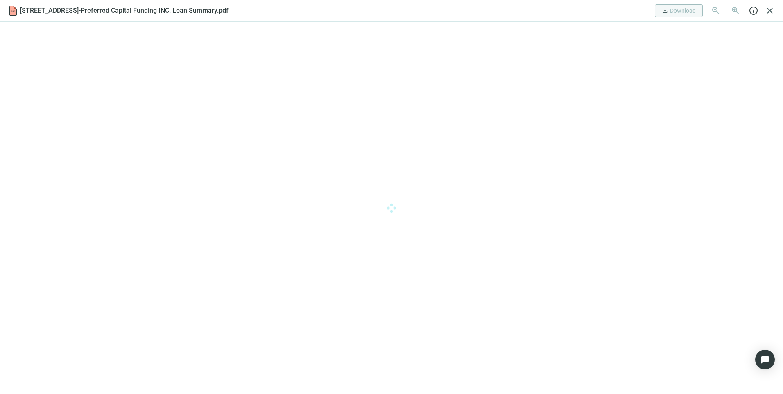
click at [776, 10] on div "[STREET_ADDRESS]-Preferred Capital Funding INC. Loan Summary.pdf download Downl…" at bounding box center [391, 11] width 783 height 22
click at [770, 11] on span "close" at bounding box center [770, 11] width 10 height 10
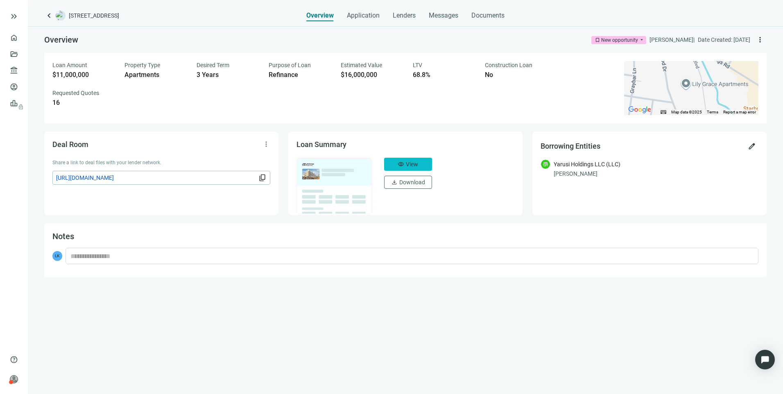
click at [400, 163] on span "visibility" at bounding box center [401, 164] width 7 height 7
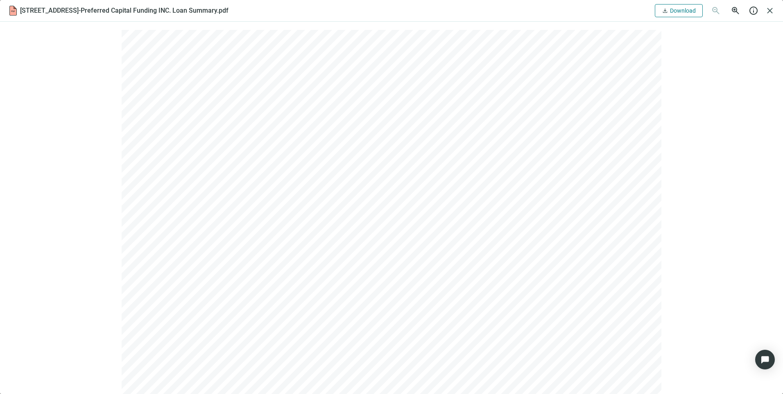
click at [675, 7] on span "Download" at bounding box center [683, 10] width 26 height 7
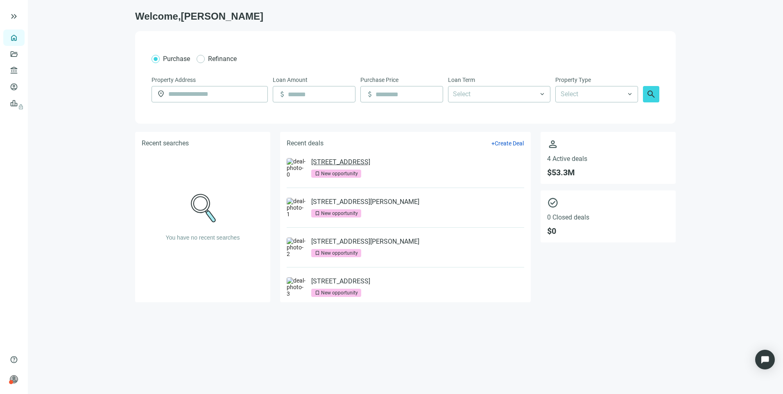
click at [359, 166] on link "[STREET_ADDRESS]" at bounding box center [340, 162] width 59 height 8
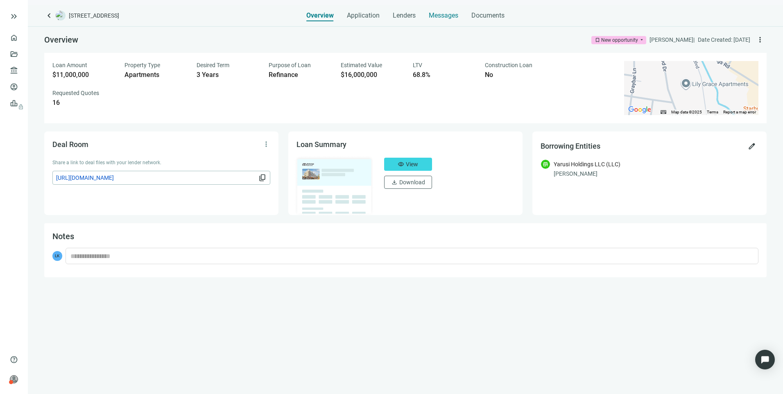
click at [437, 13] on span "Messages" at bounding box center [444, 15] width 30 height 8
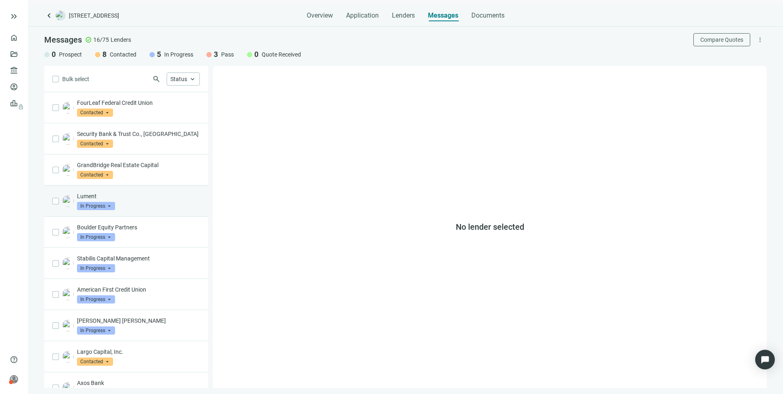
click at [142, 199] on p "Lument" at bounding box center [138, 196] width 123 height 8
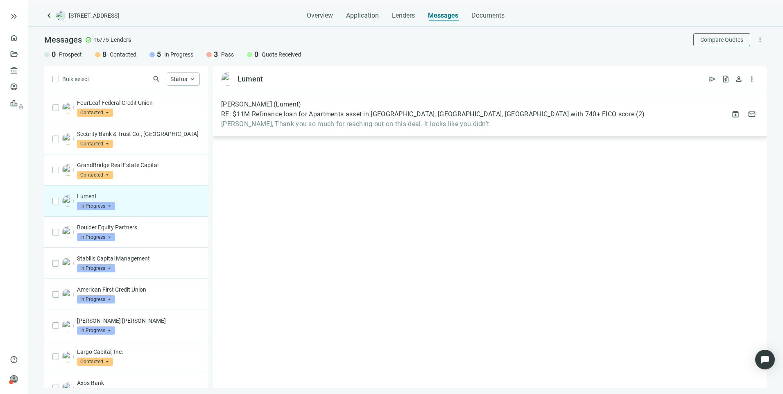
click at [372, 124] on span "[PERSON_NAME], Thank you so much for reaching out on this deal. It looks like y…" at bounding box center [433, 124] width 424 height 8
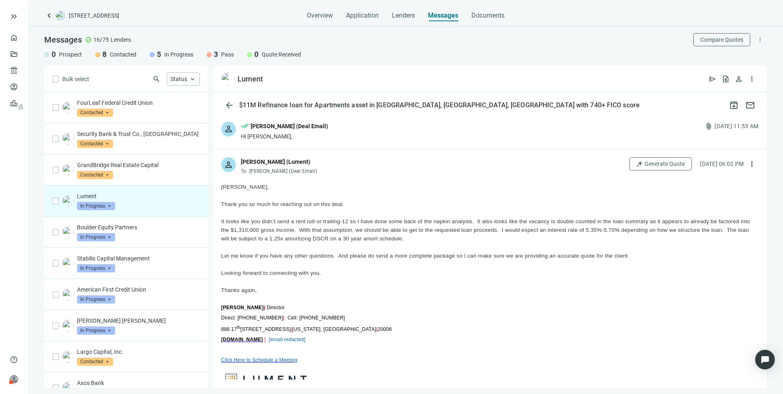
click at [348, 133] on div "person done_all [PERSON_NAME] (Deal Email) Hi [PERSON_NAME], attach_file [DATE]…" at bounding box center [490, 130] width 554 height 35
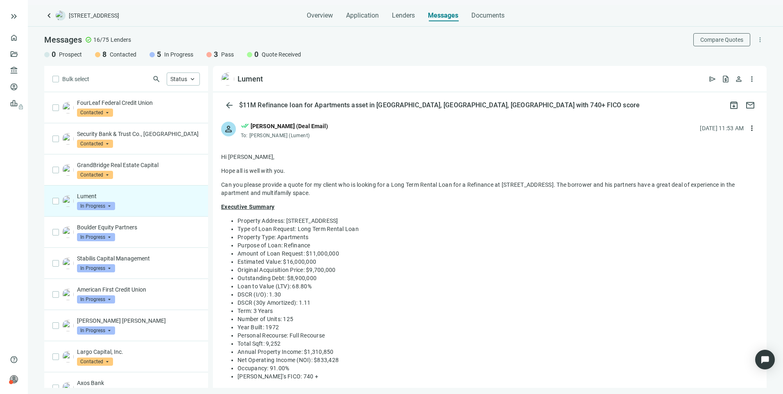
drag, startPoint x: 222, startPoint y: 183, endPoint x: 257, endPoint y: 188, distance: 35.2
click at [257, 188] on p "Can you please provide a quote for my client who is looking for a Long Term Ren…" at bounding box center [490, 189] width 538 height 16
click at [471, 222] on li "Property Address: [STREET_ADDRESS]" at bounding box center [498, 221] width 521 height 8
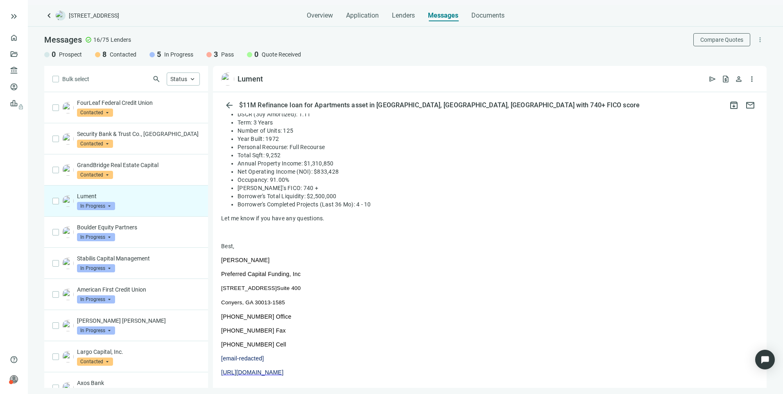
scroll to position [205, 0]
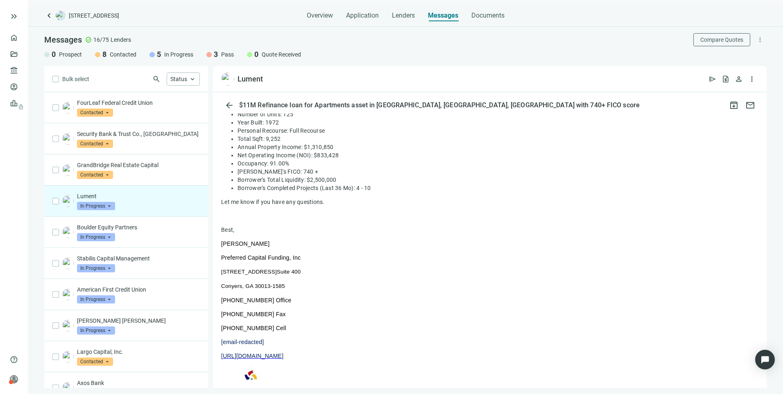
drag, startPoint x: 222, startPoint y: 182, endPoint x: 388, endPoint y: 216, distance: 170.3
click at [388, 216] on div "Hi [PERSON_NAME], [PERSON_NAME] all is well with you. Can you please provide a …" at bounding box center [490, 205] width 538 height 514
drag, startPoint x: 388, startPoint y: 216, endPoint x: 275, endPoint y: 166, distance: 124.6
click at [380, 220] on div "Hi [PERSON_NAME], [PERSON_NAME] all is well with you. Can you please provide a …" at bounding box center [490, 205] width 538 height 514
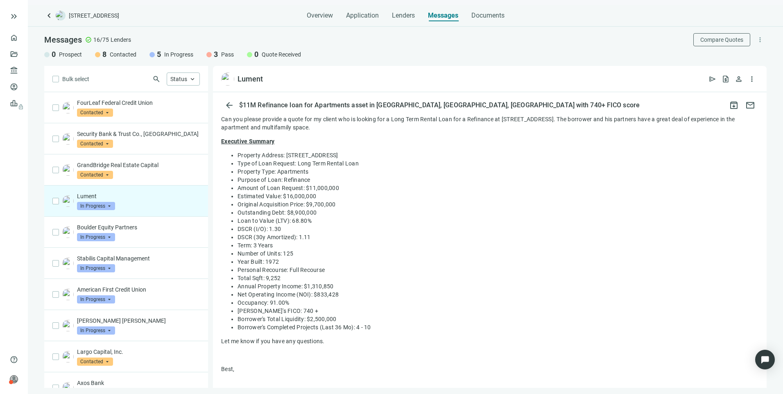
scroll to position [0, 0]
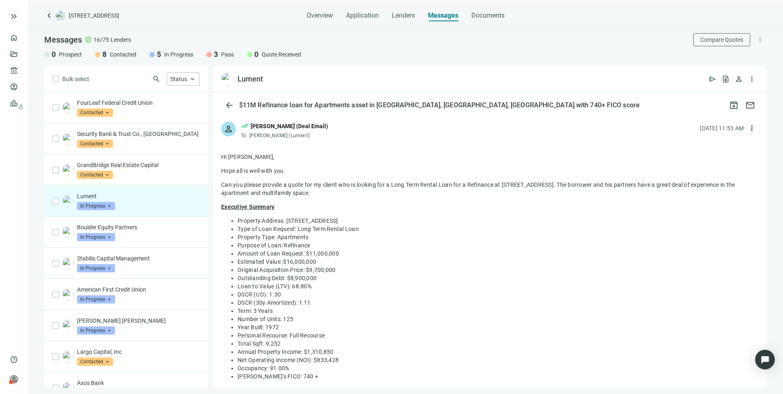
drag, startPoint x: 379, startPoint y: 187, endPoint x: 220, endPoint y: 201, distance: 159.2
drag, startPoint x: 220, startPoint y: 201, endPoint x: 229, endPoint y: 207, distance: 10.1
click at [20, 37] on link "Overview" at bounding box center [32, 37] width 24 height 7
